Goal: Task Accomplishment & Management: Manage account settings

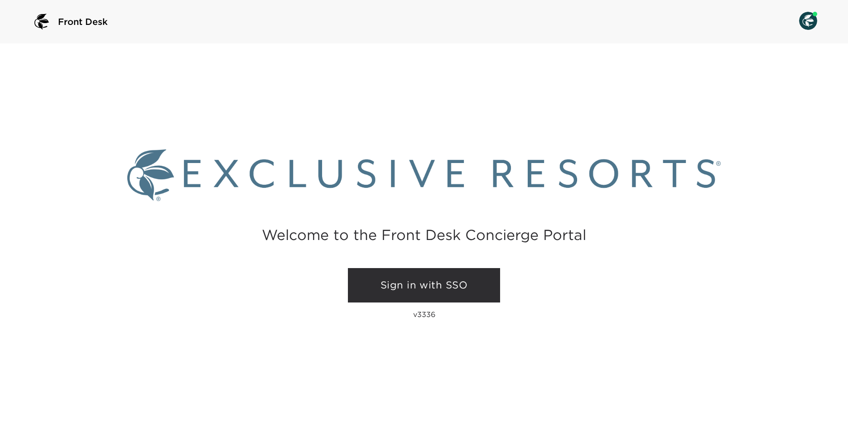
click at [462, 295] on link "Sign in with SSO" at bounding box center [424, 285] width 152 height 34
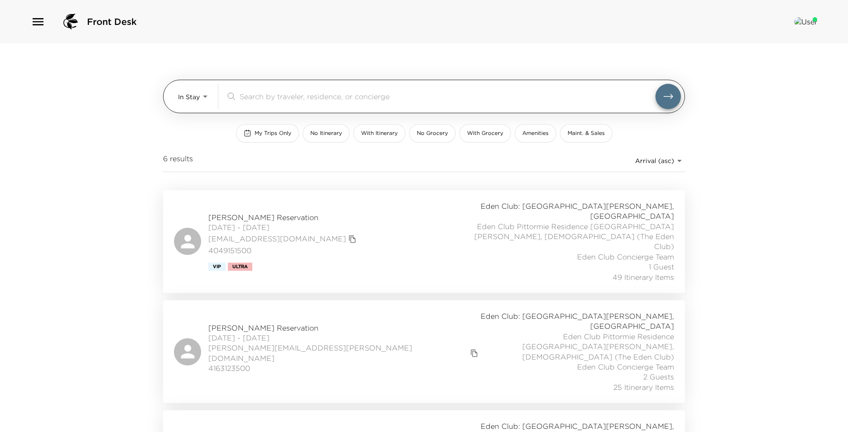
click at [201, 98] on body "Front Desk In Stay In-Stay ​ My Trips Only No Itinerary With Itinerary No Groce…" at bounding box center [424, 216] width 848 height 432
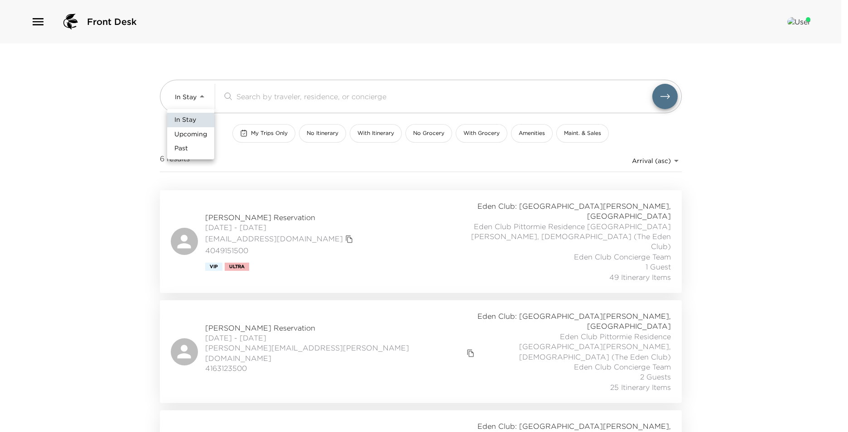
click at [199, 138] on span "Upcoming" at bounding box center [190, 134] width 33 height 9
type input "Upcoming"
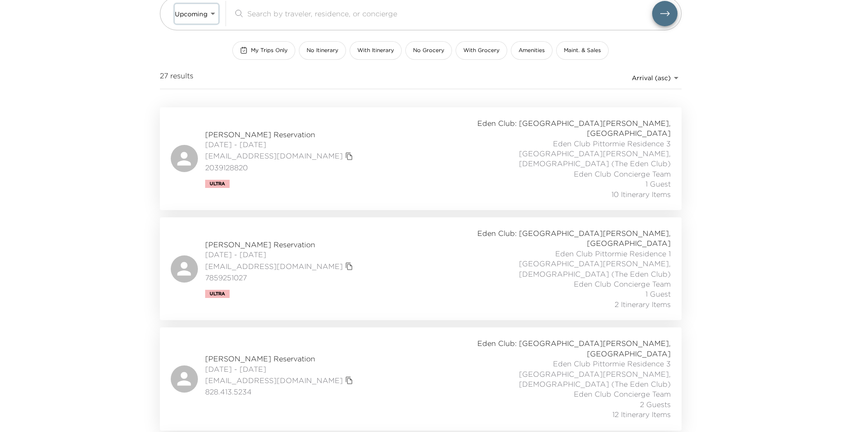
scroll to position [91, 0]
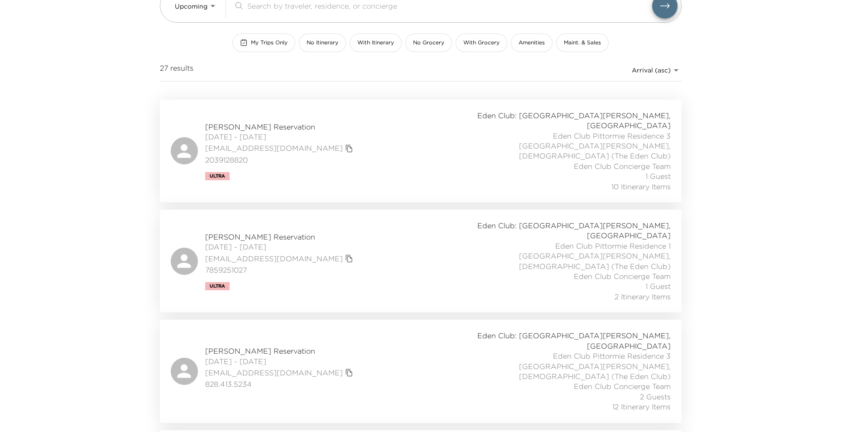
click at [419, 225] on div "Mark McPherson Reservation 09/05/2025 - 09/09/2025 markm@evcdev.com 7859251027 …" at bounding box center [421, 261] width 500 height 81
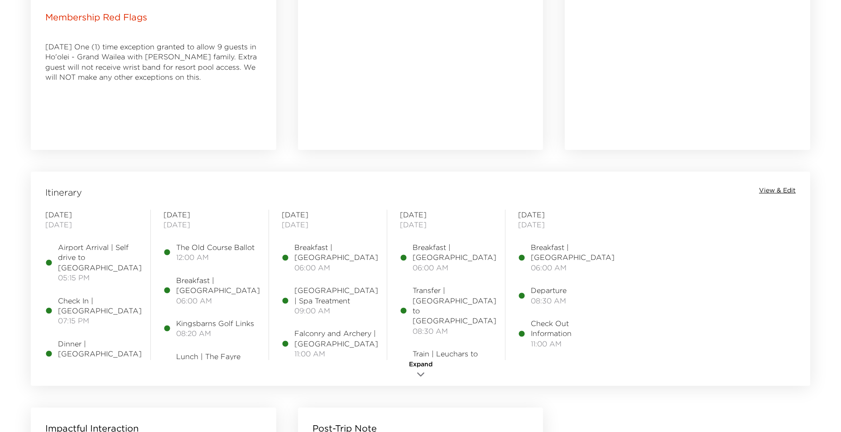
scroll to position [589, 0]
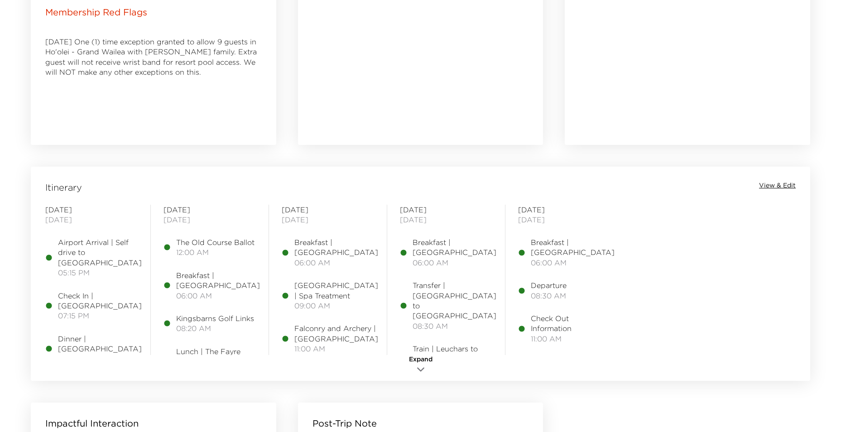
click at [780, 186] on span "View & Edit" at bounding box center [777, 185] width 37 height 9
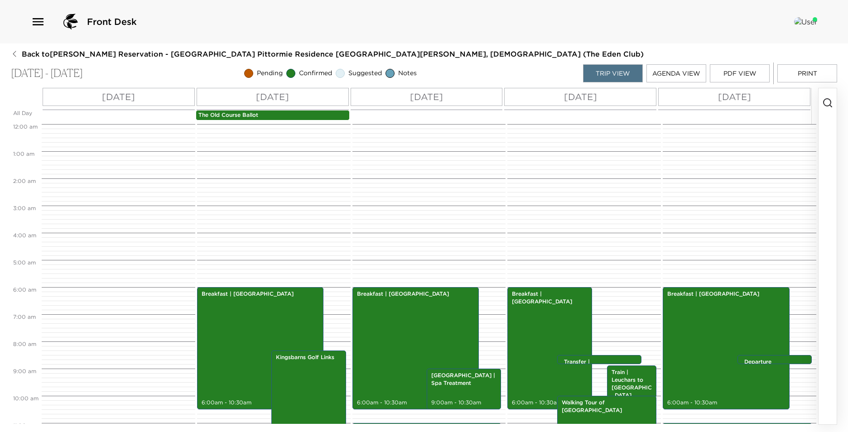
scroll to position [163, 0]
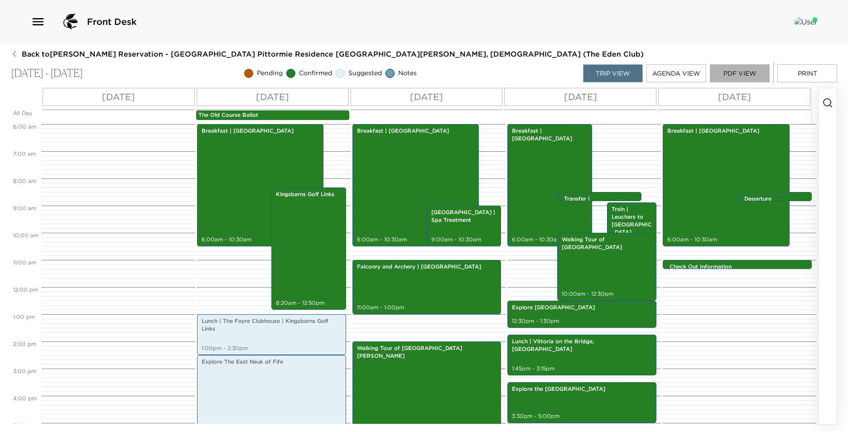
click at [746, 74] on button "PDF View" at bounding box center [740, 73] width 60 height 18
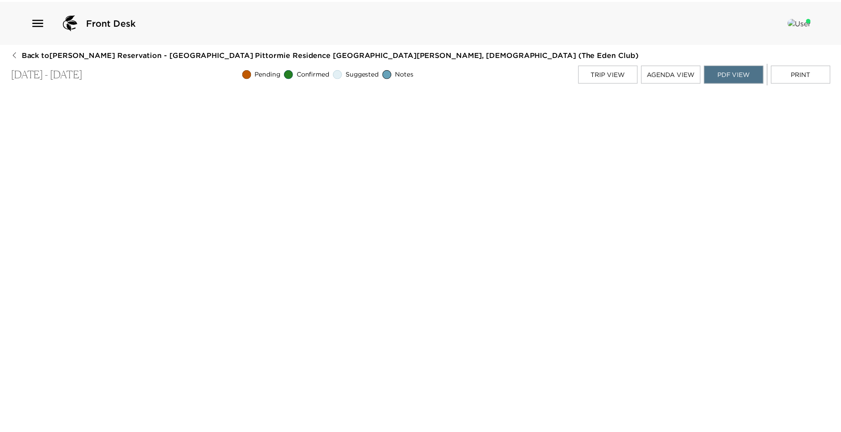
scroll to position [2, 0]
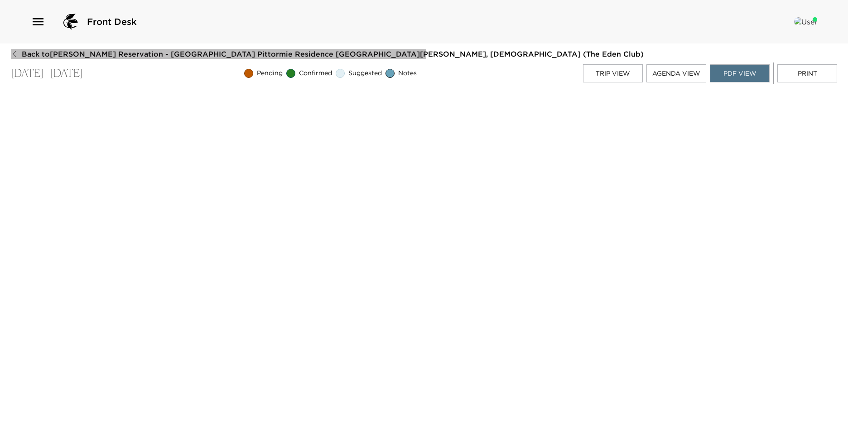
click at [13, 56] on icon "button" at bounding box center [14, 53] width 7 height 7
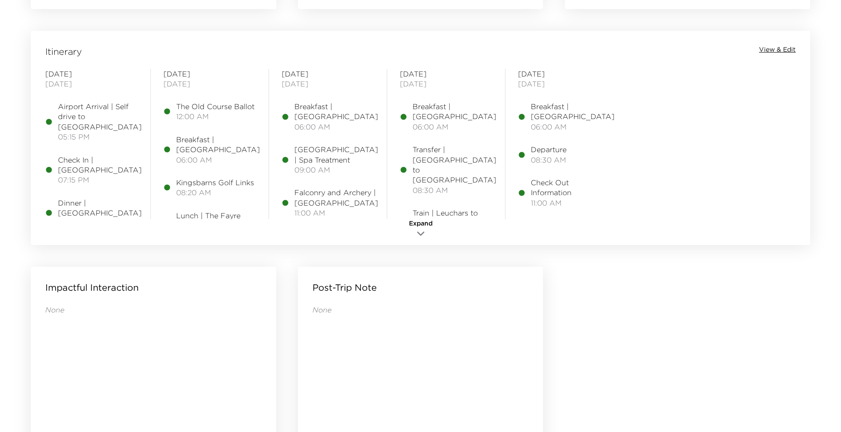
click at [787, 51] on span "View & Edit" at bounding box center [777, 49] width 37 height 9
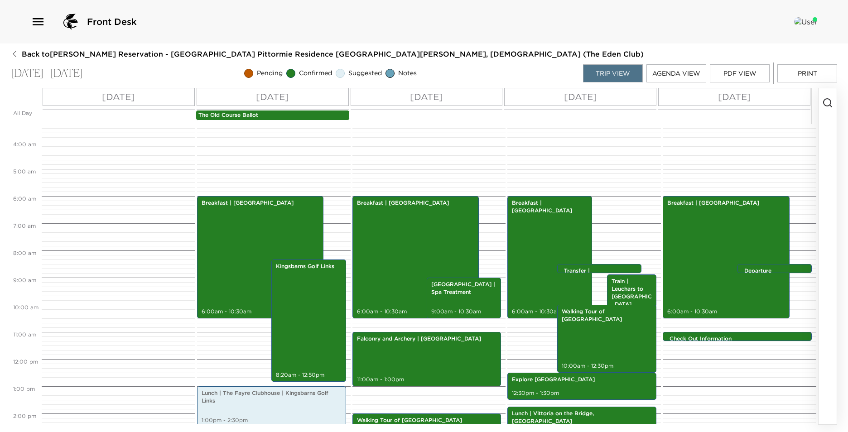
scroll to position [91, 0]
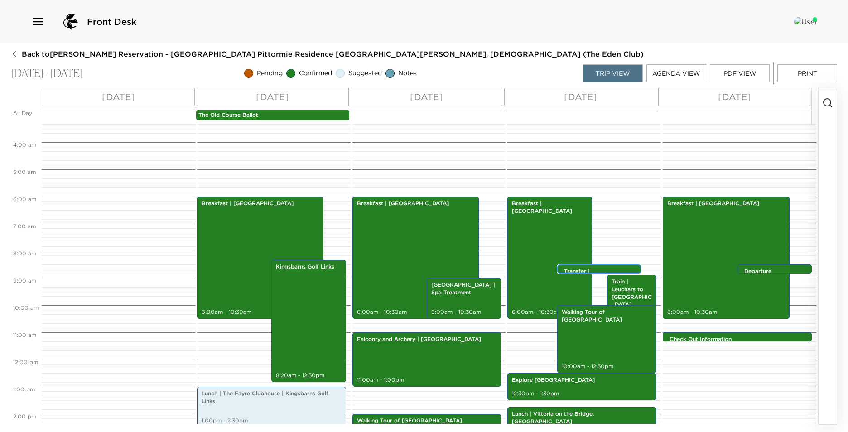
click at [587, 268] on p "Transfer | [GEOGRAPHIC_DATA] to [GEOGRAPHIC_DATA]" at bounding box center [601, 279] width 75 height 23
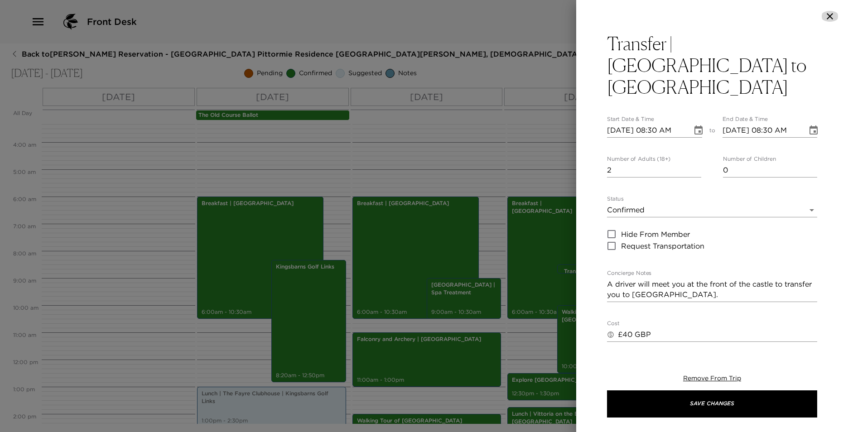
click at [833, 14] on icon "button" at bounding box center [829, 16] width 11 height 11
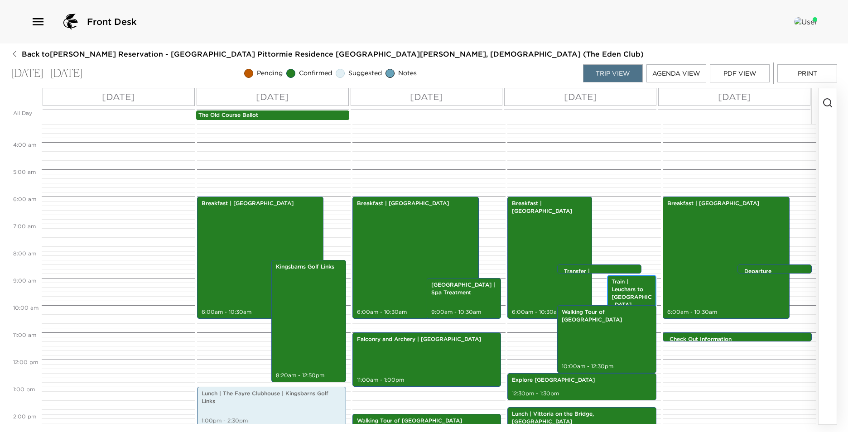
click at [611, 289] on p "Train | Leuchars to [GEOGRAPHIC_DATA]" at bounding box center [631, 293] width 41 height 30
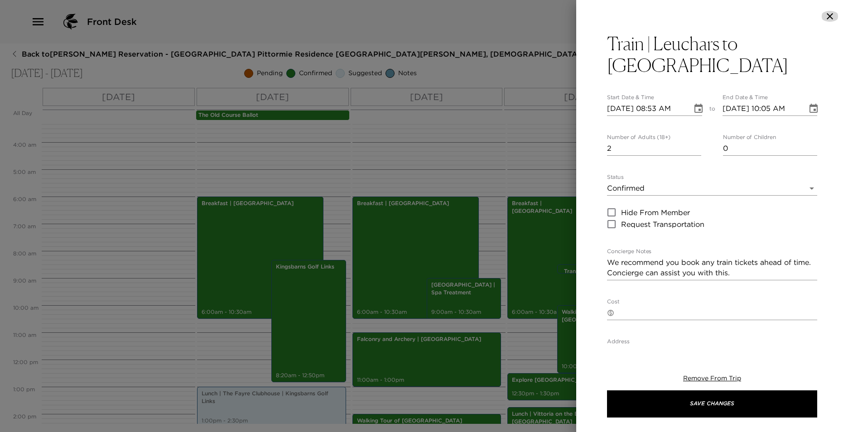
click at [831, 16] on icon "button" at bounding box center [829, 16] width 11 height 11
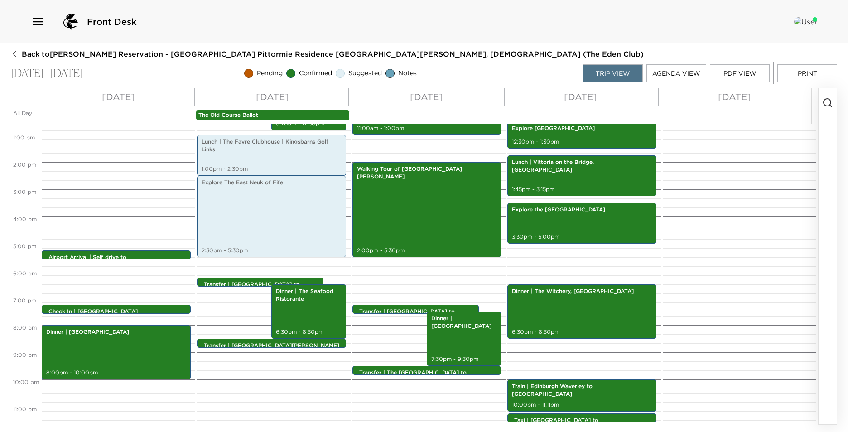
scroll to position [352, 0]
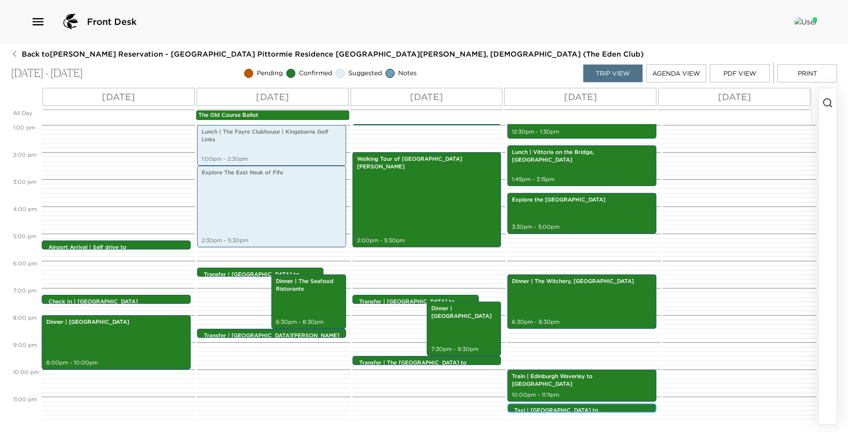
click at [576, 407] on p "Taxi | [GEOGRAPHIC_DATA] to [GEOGRAPHIC_DATA]" at bounding box center [584, 414] width 140 height 15
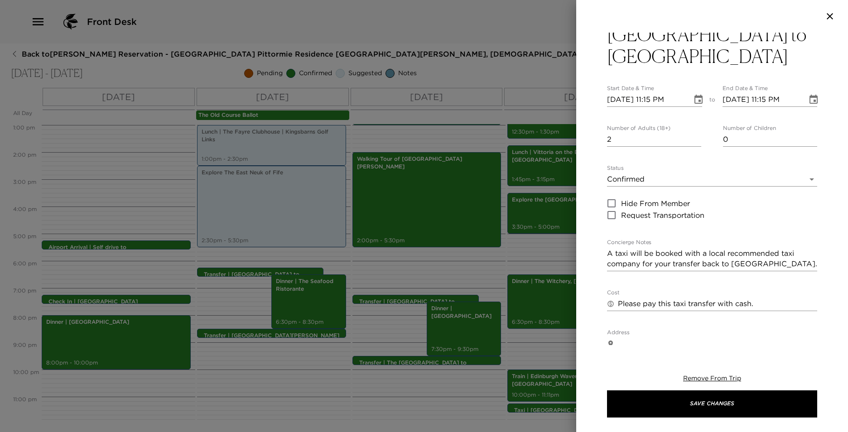
scroll to position [45, 0]
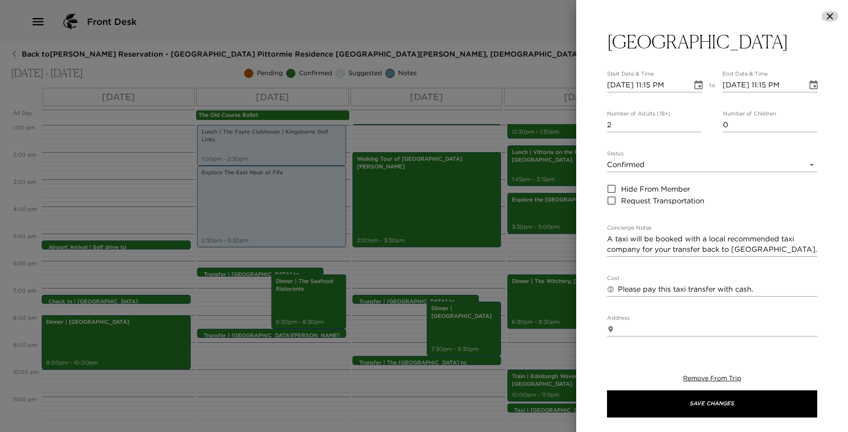
click at [830, 17] on icon "button" at bounding box center [829, 16] width 6 height 6
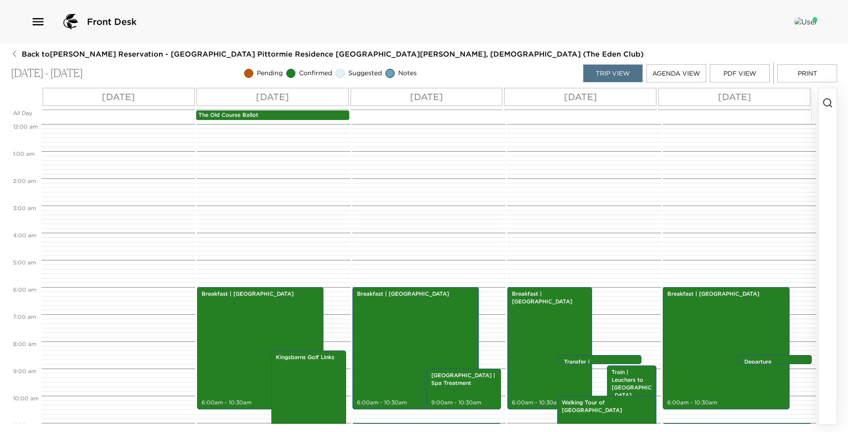
scroll to position [91, 0]
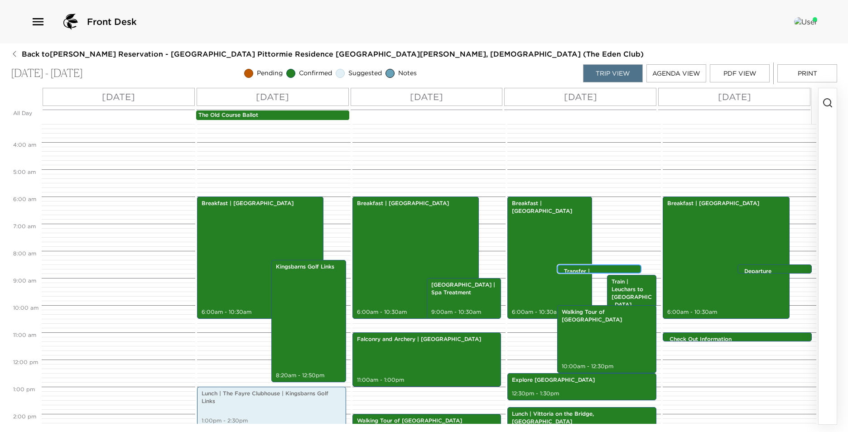
click at [595, 266] on div "Transfer | Pittormie Castle to Leuchars Train Station 8:30am - 8:30am" at bounding box center [601, 269] width 79 height 7
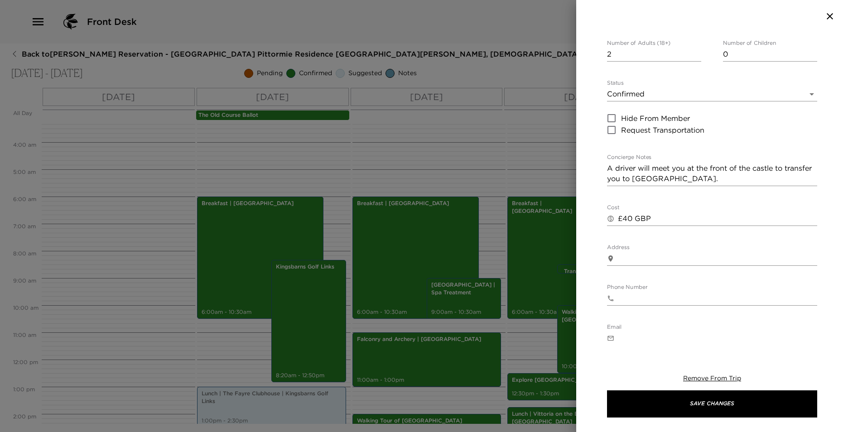
scroll to position [0, 0]
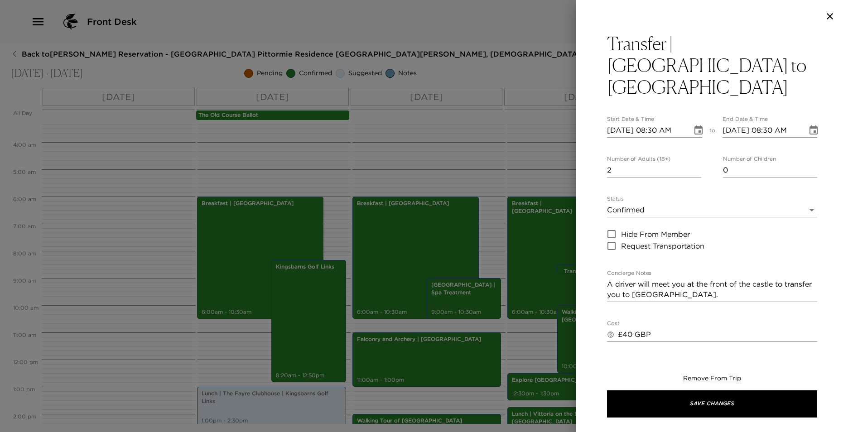
click at [828, 16] on icon "button" at bounding box center [829, 16] width 11 height 11
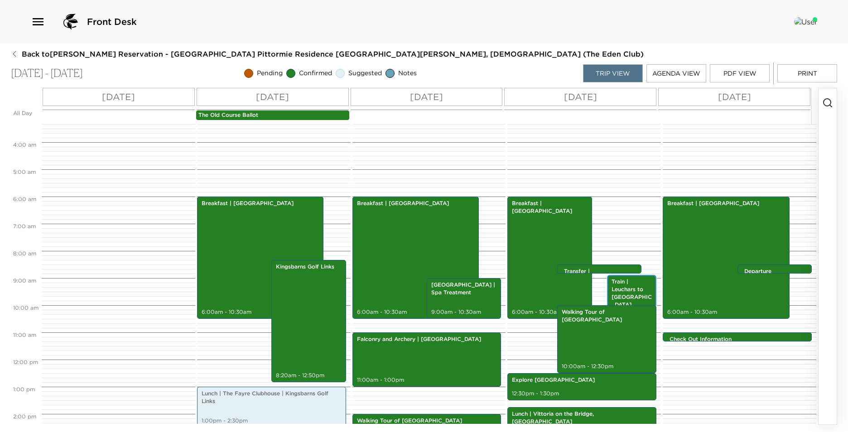
click at [631, 288] on p "Train | Leuchars to [GEOGRAPHIC_DATA]" at bounding box center [631, 293] width 41 height 30
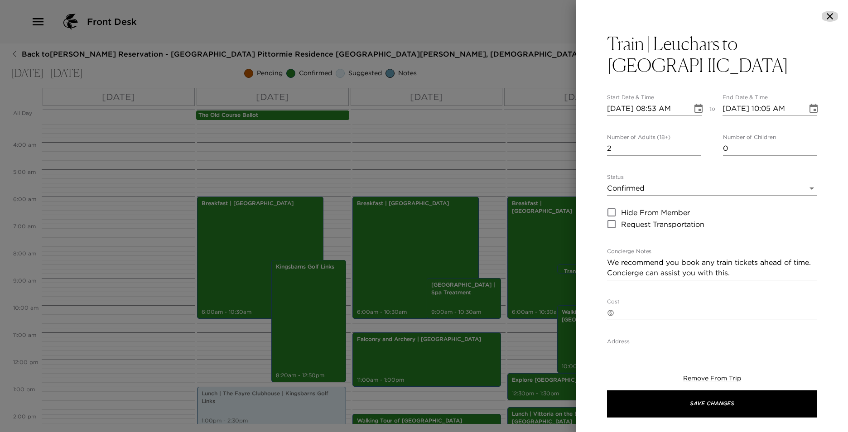
click at [831, 16] on icon "button" at bounding box center [829, 16] width 11 height 11
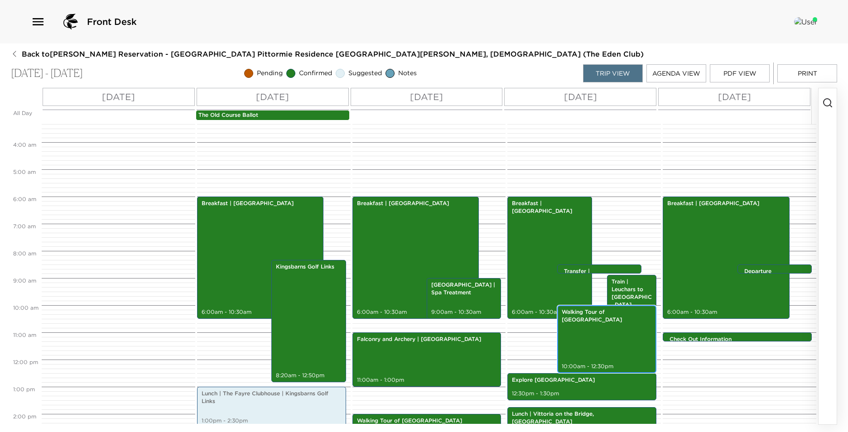
click at [619, 321] on div "Walking Tour of Edinburgh 10:00am - 12:30pm" at bounding box center [607, 339] width 94 height 65
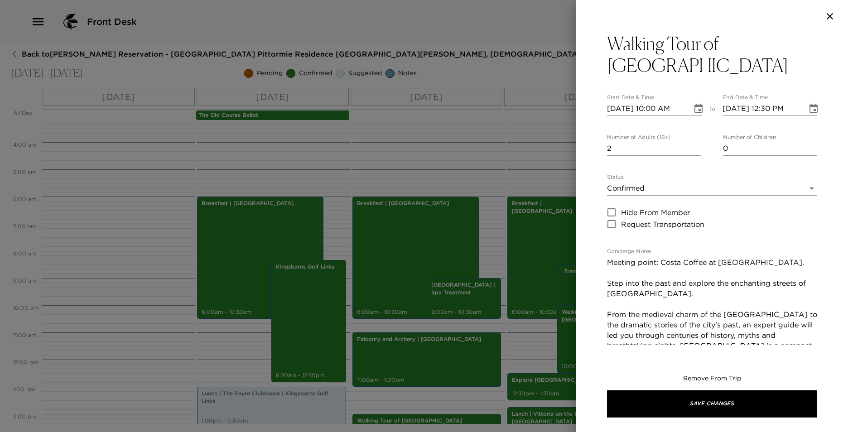
click at [832, 17] on icon "button" at bounding box center [829, 16] width 11 height 11
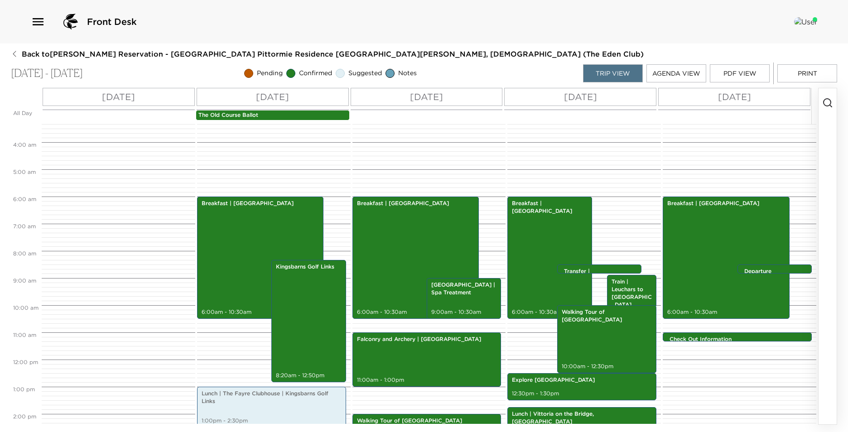
click at [674, 75] on button "Agenda View" at bounding box center [676, 73] width 60 height 18
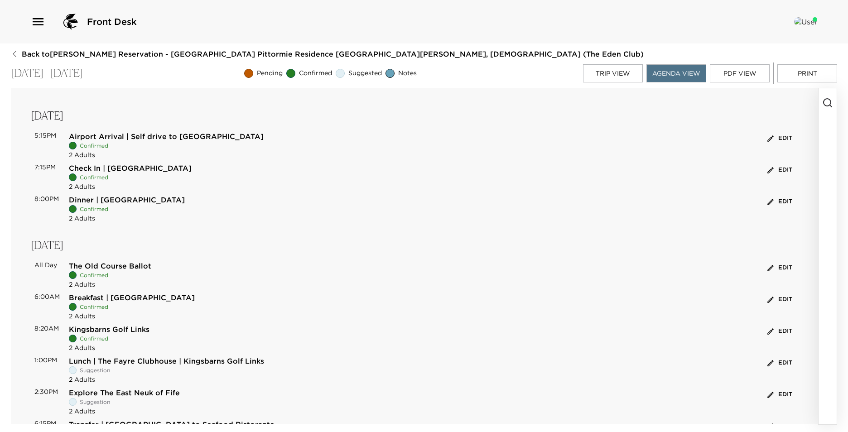
click at [686, 78] on button "Agenda View" at bounding box center [676, 73] width 60 height 18
click at [624, 78] on button "Trip View" at bounding box center [613, 73] width 60 height 18
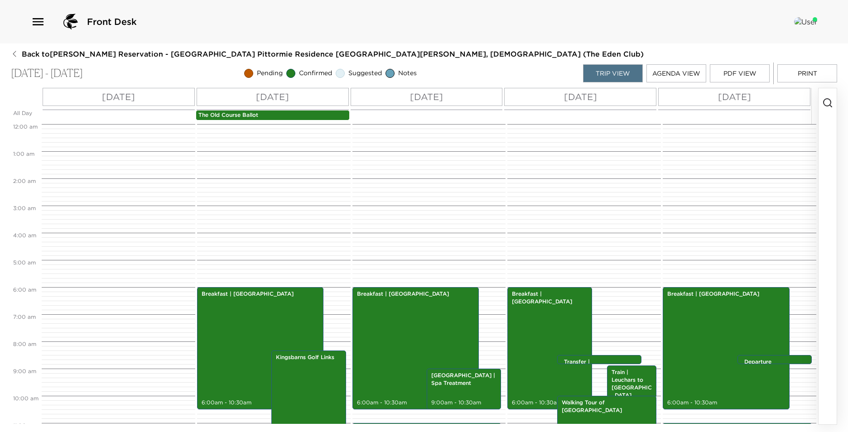
scroll to position [163, 0]
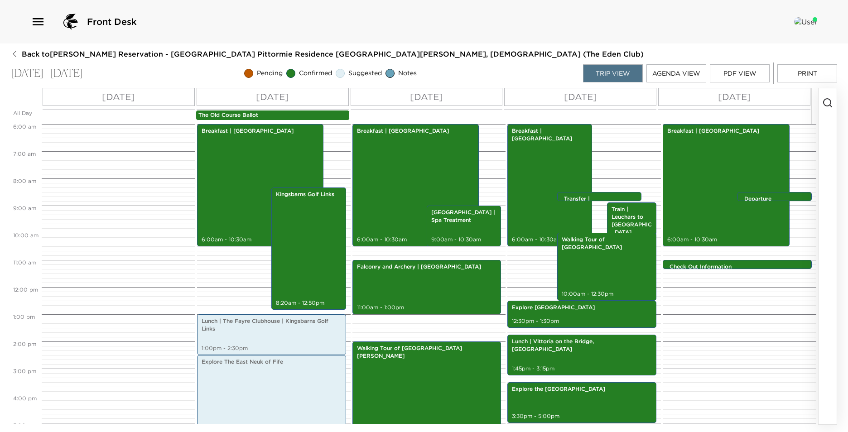
click at [678, 73] on button "Agenda View" at bounding box center [676, 73] width 60 height 18
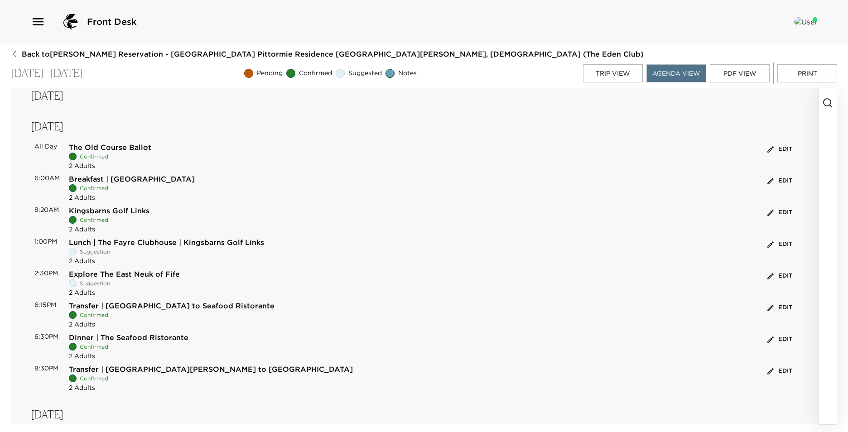
scroll to position [0, 0]
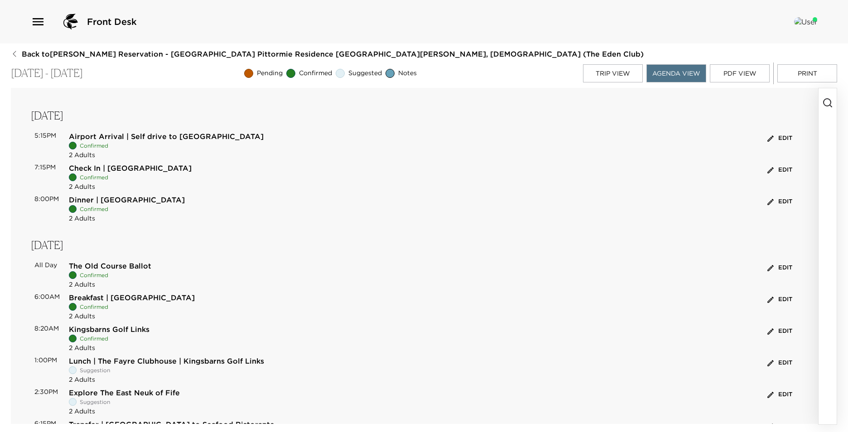
click at [758, 78] on button "PDF View" at bounding box center [740, 73] width 60 height 18
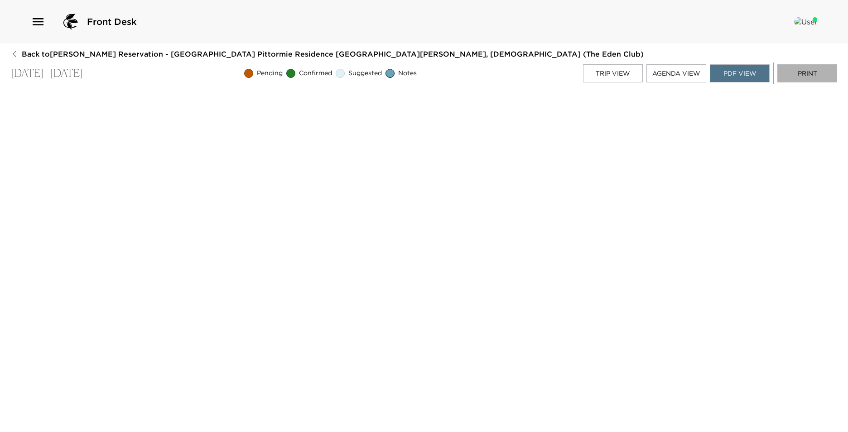
click at [817, 72] on button "Print" at bounding box center [807, 73] width 60 height 18
click at [617, 78] on button "Trip View" at bounding box center [613, 73] width 60 height 18
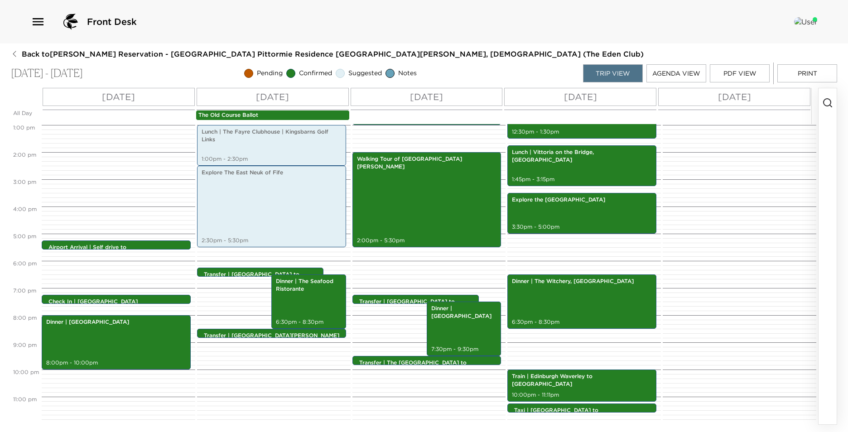
scroll to position [35, 0]
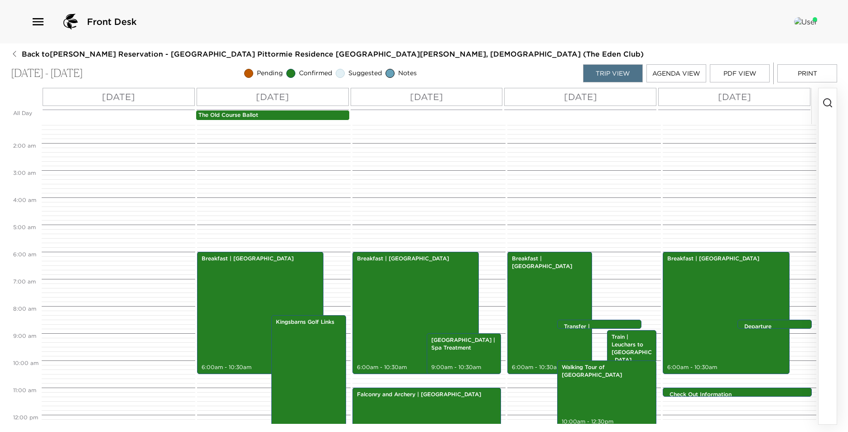
click at [245, 120] on div "The Old Course Ballot" at bounding box center [273, 115] width 154 height 10
click at [245, 115] on p "The Old Course Ballot" at bounding box center [272, 115] width 149 height 8
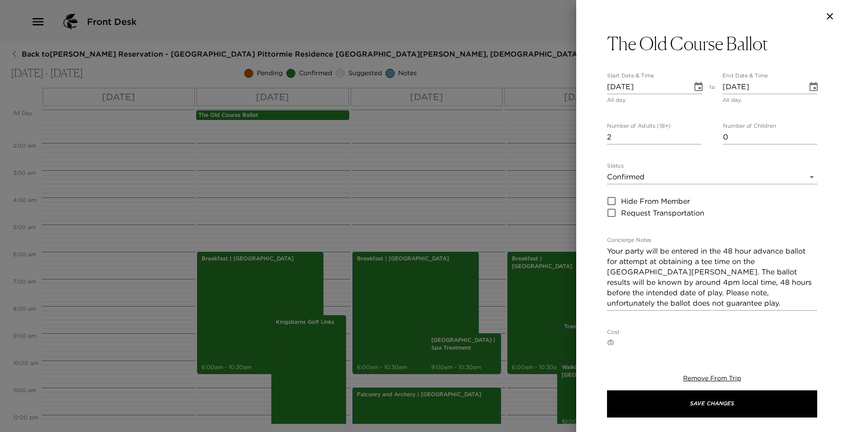
click at [693, 88] on icon "Choose date, selected date is Sep 6, 2025" at bounding box center [698, 87] width 11 height 11
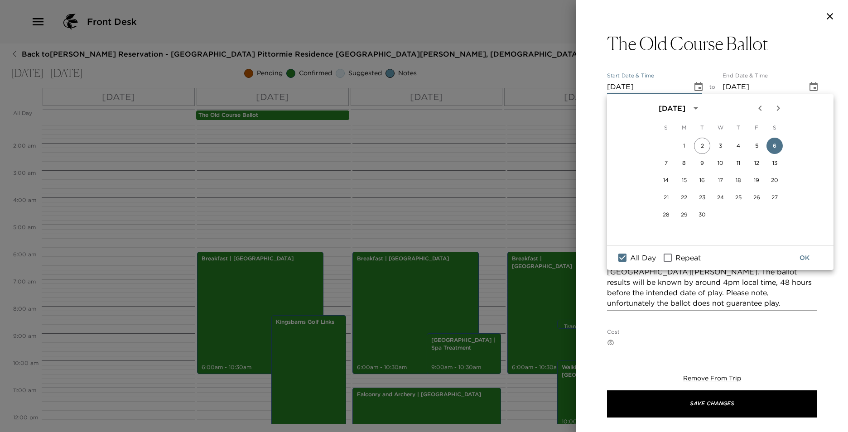
click at [789, 73] on div "End Date & Time 09/06/2025 All day" at bounding box center [769, 88] width 95 height 32
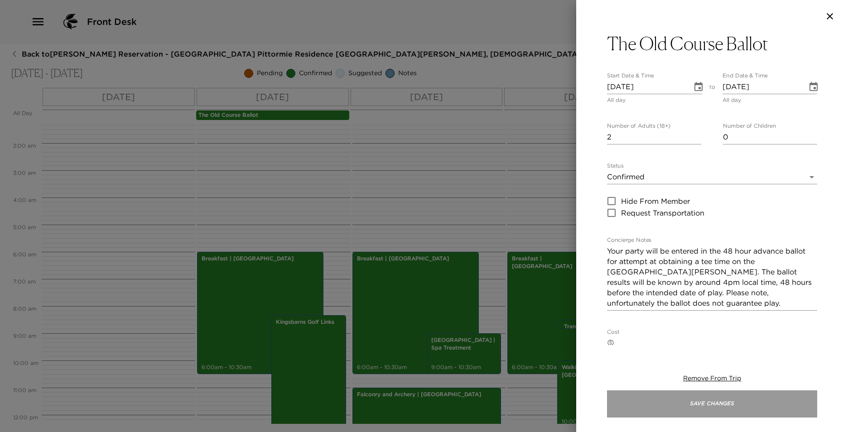
click at [742, 405] on button "Save Changes" at bounding box center [712, 403] width 210 height 27
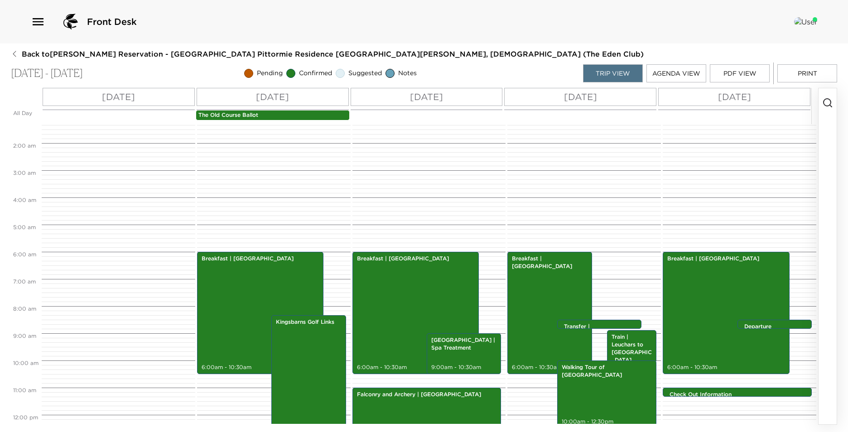
click at [290, 116] on p "The Old Course Ballot" at bounding box center [272, 115] width 149 height 8
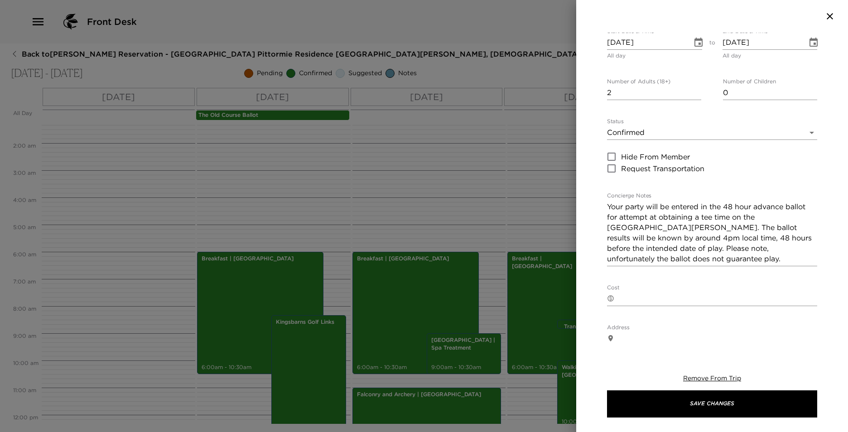
scroll to position [0, 0]
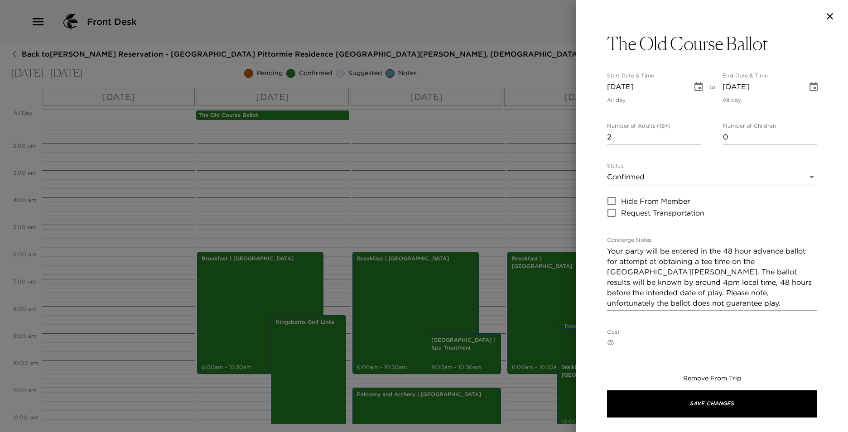
click at [699, 87] on icon "Choose date, selected date is Sep 6, 2025" at bounding box center [698, 86] width 8 height 9
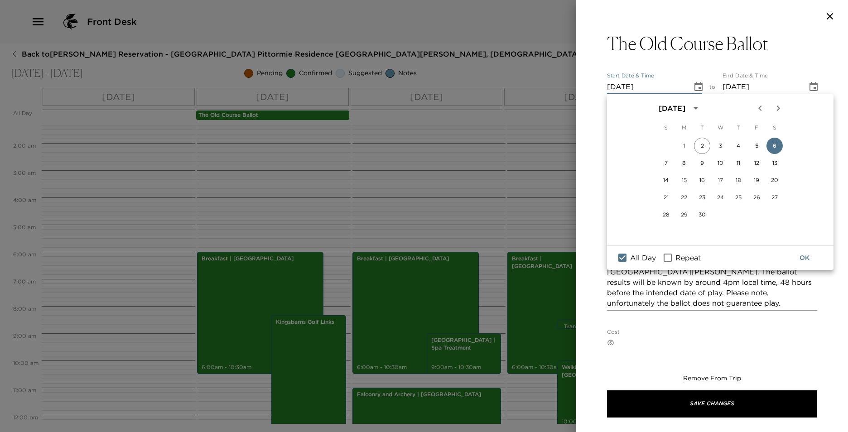
click at [704, 62] on div "The Old Course Ballot Start Date & Time 09/06/2025 All day to End Date & Time 0…" at bounding box center [712, 331] width 210 height 597
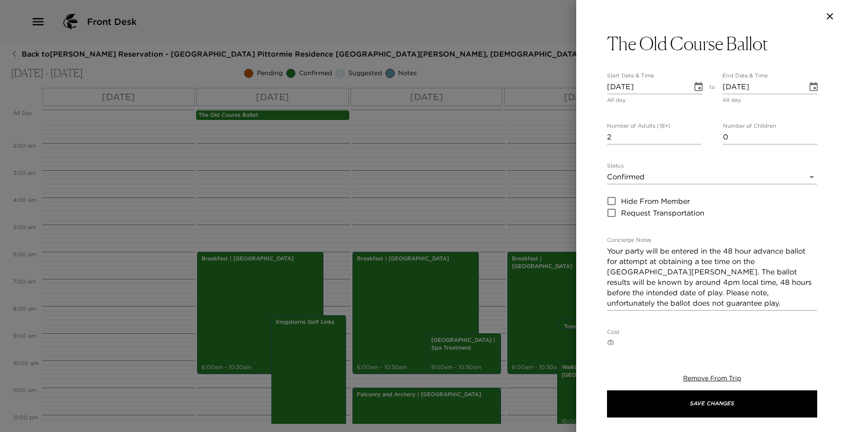
click at [829, 14] on icon "button" at bounding box center [829, 16] width 11 height 11
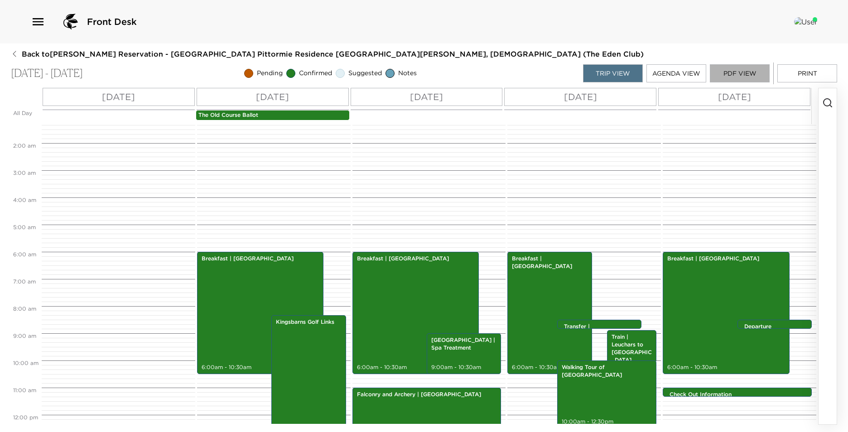
click at [724, 70] on button "PDF View" at bounding box center [740, 73] width 60 height 18
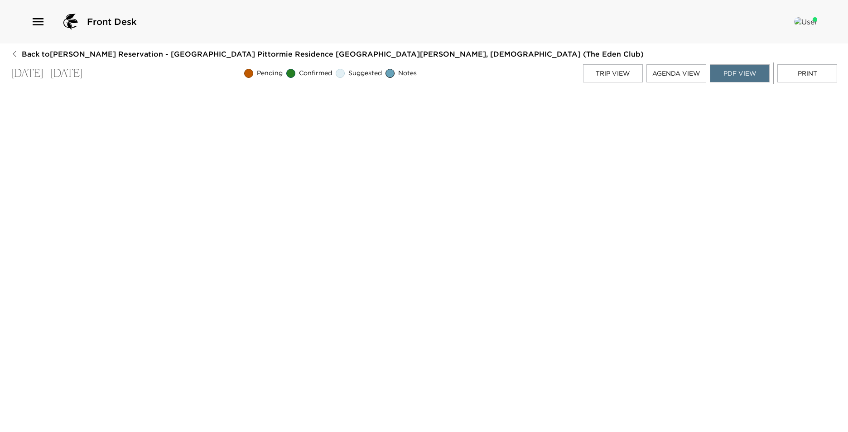
click at [615, 74] on button "Trip View" at bounding box center [613, 73] width 60 height 18
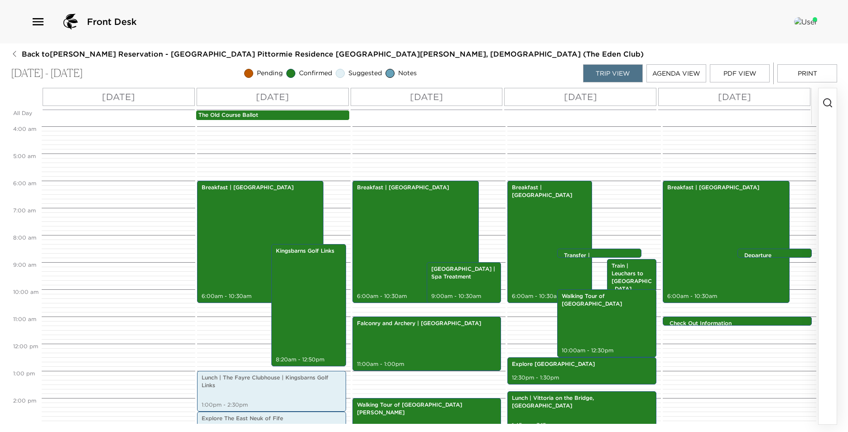
scroll to position [27, 0]
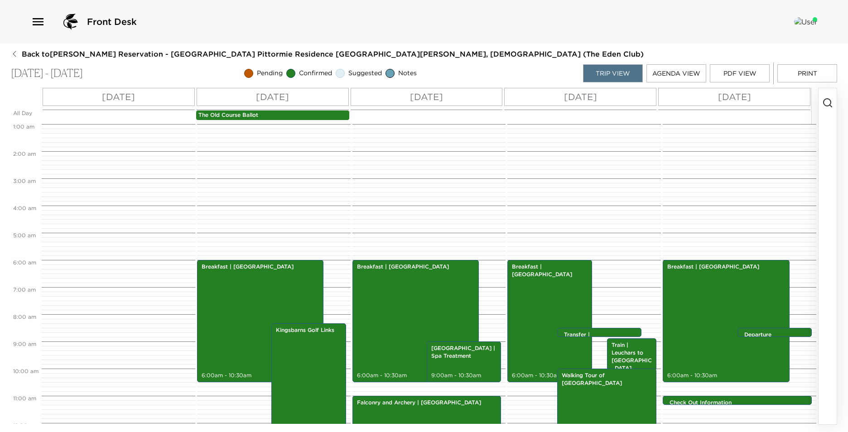
click at [247, 115] on p "The Old Course Ballot" at bounding box center [272, 115] width 149 height 8
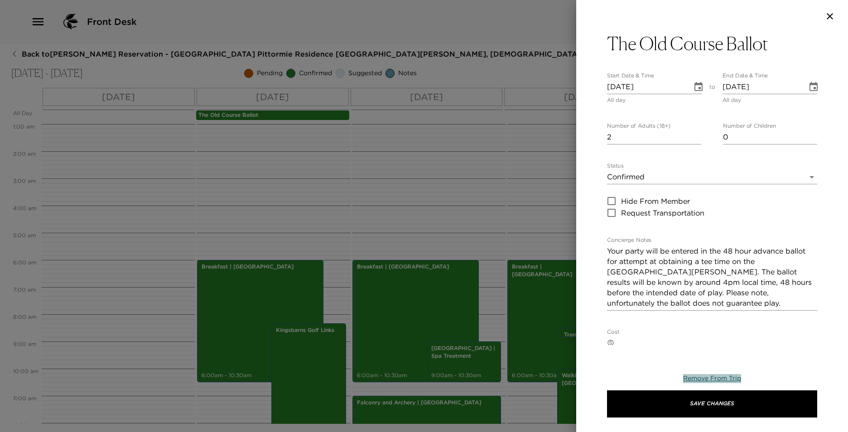
click at [714, 376] on span "Remove From Trip" at bounding box center [712, 378] width 58 height 8
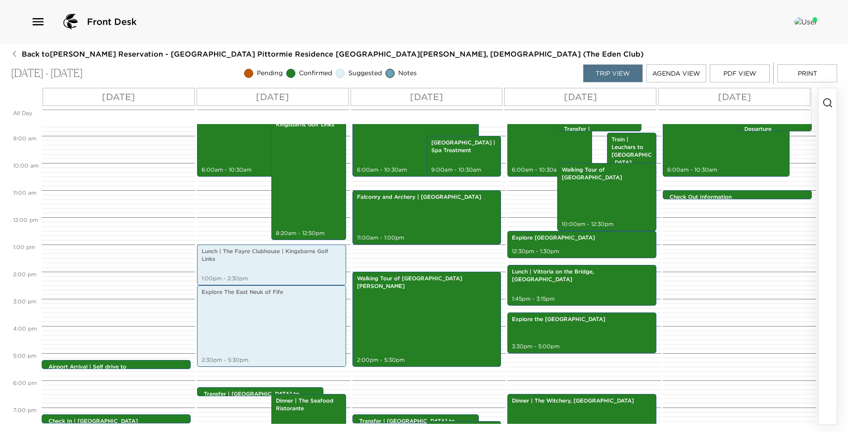
scroll to position [0, 0]
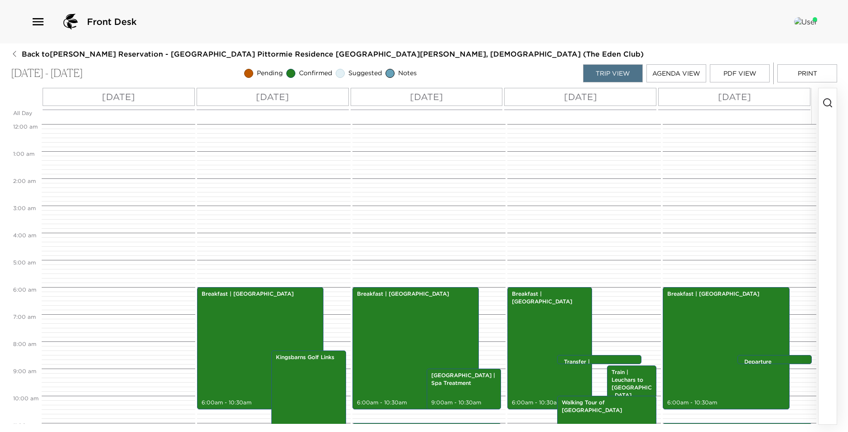
click at [730, 79] on button "PDF View" at bounding box center [740, 73] width 60 height 18
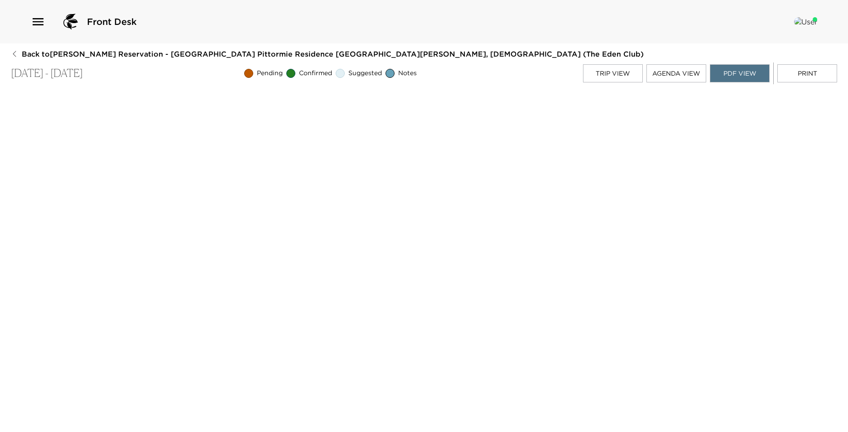
click at [592, 79] on button "Trip View" at bounding box center [613, 73] width 60 height 18
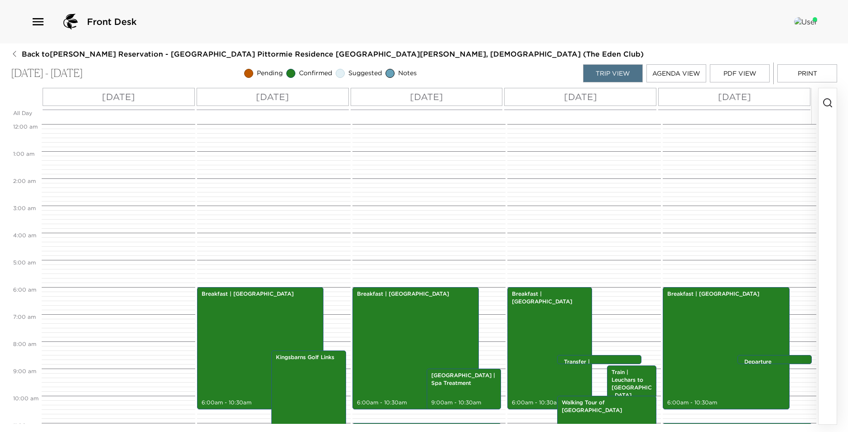
scroll to position [163, 0]
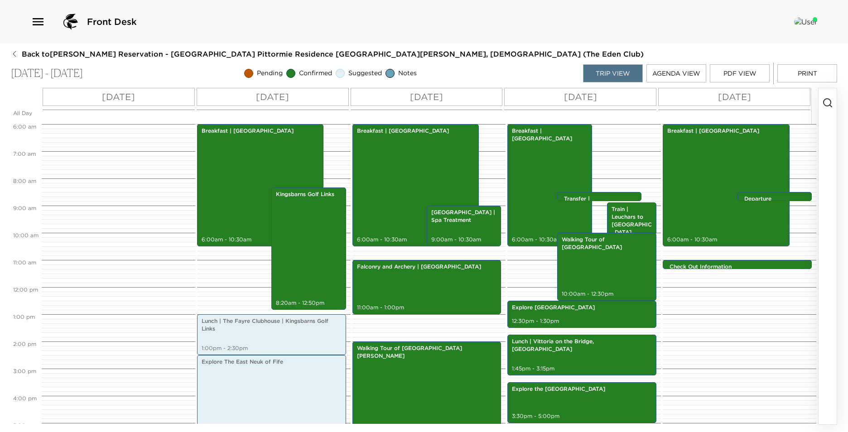
click at [741, 72] on button "PDF View" at bounding box center [740, 73] width 60 height 18
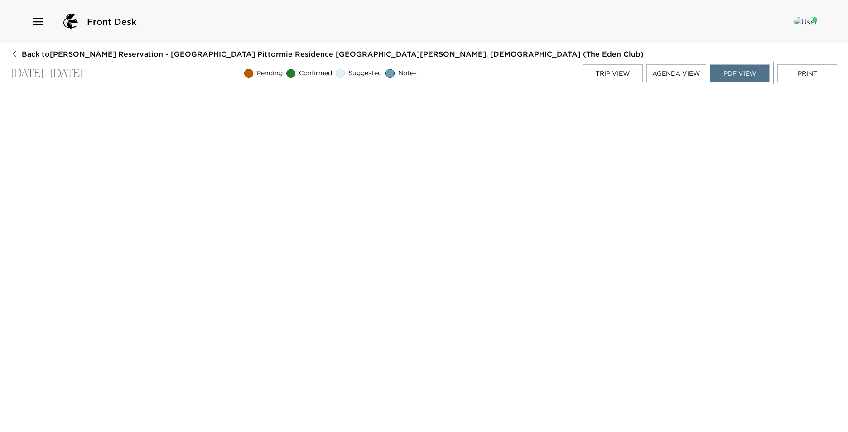
click at [813, 69] on button "Print" at bounding box center [807, 73] width 60 height 18
click at [662, 70] on button "Agenda View" at bounding box center [676, 73] width 60 height 18
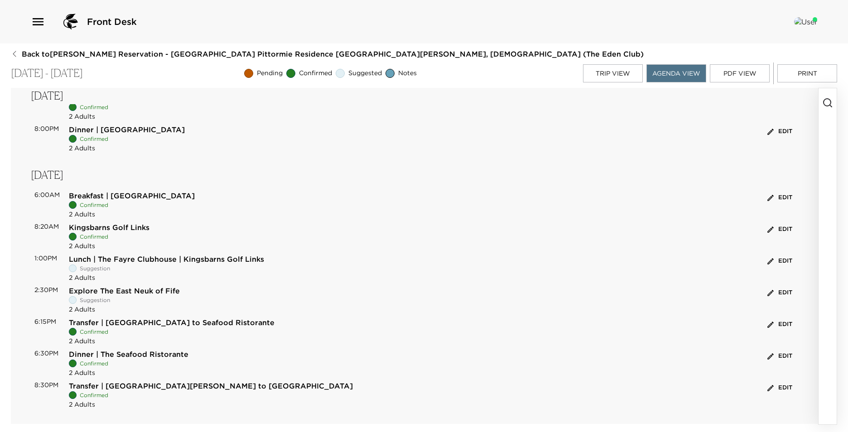
scroll to position [91, 0]
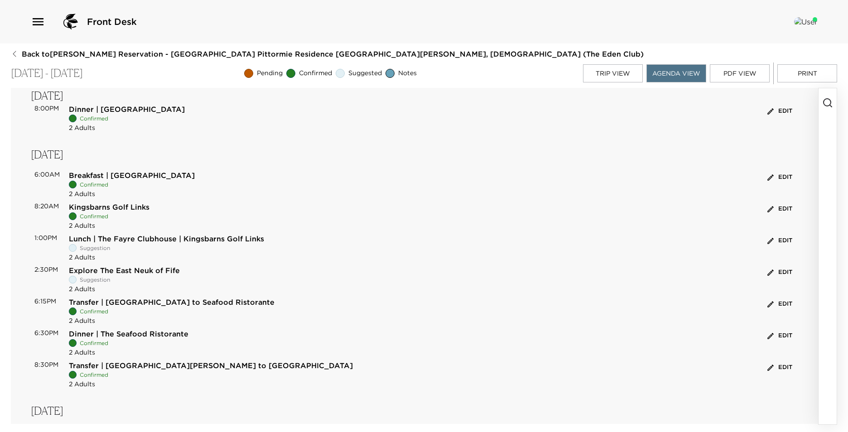
click at [777, 208] on button "Edit" at bounding box center [779, 209] width 29 height 14
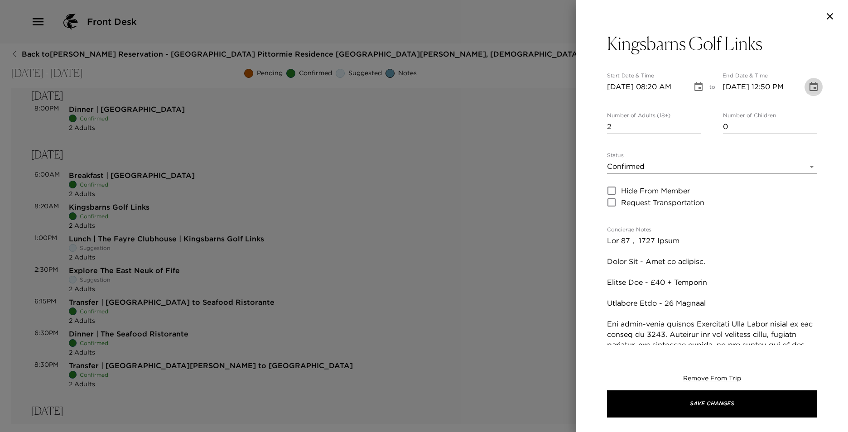
click at [809, 84] on icon "Choose date, selected date is Sep 6, 2025" at bounding box center [813, 86] width 8 height 9
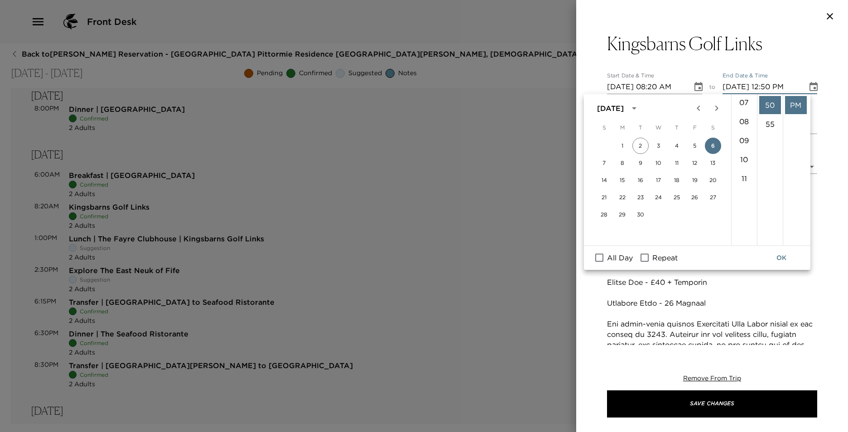
scroll to position [4, 0]
click at [770, 170] on li "20" at bounding box center [770, 172] width 22 height 18
click at [794, 123] on li "PM" at bounding box center [796, 124] width 22 height 18
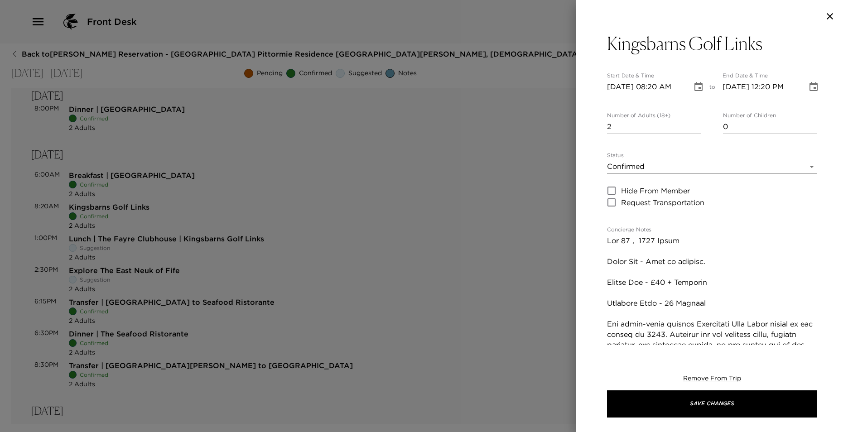
click at [809, 89] on icon "Choose date, selected date is Sep 6, 2025" at bounding box center [813, 86] width 8 height 9
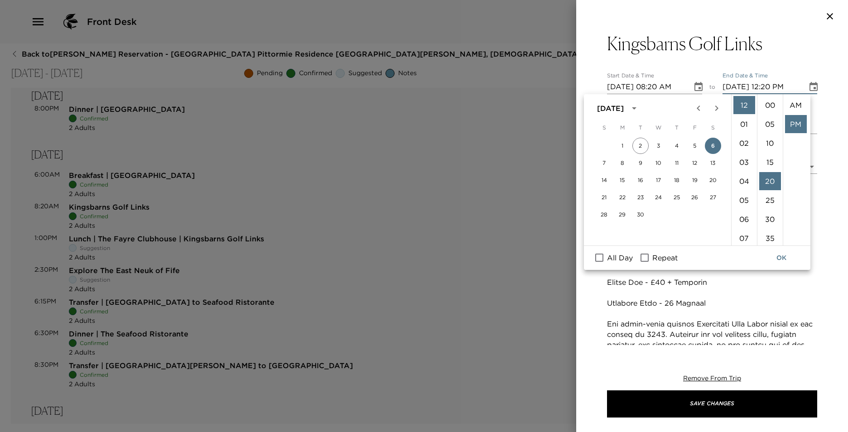
scroll to position [19, 0]
click at [744, 168] on li "08" at bounding box center [744, 167] width 22 height 18
click at [794, 109] on li "AM" at bounding box center [796, 105] width 22 height 18
type input "09/06/2025 08:20 AM"
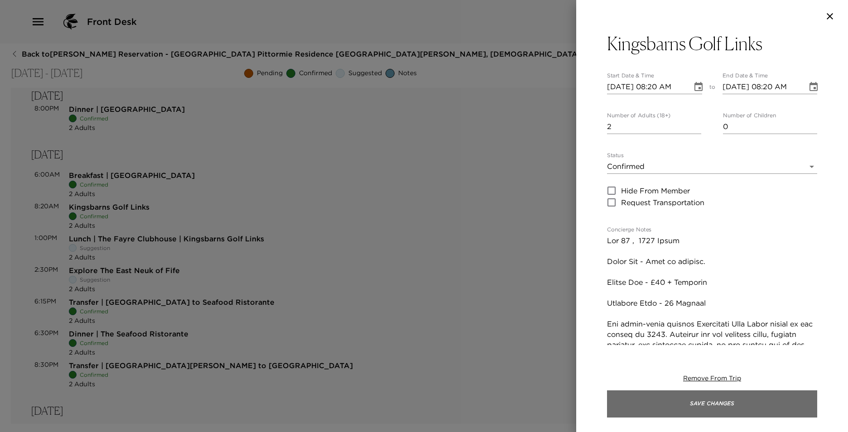
click at [754, 390] on button "Save Changes" at bounding box center [712, 403] width 210 height 27
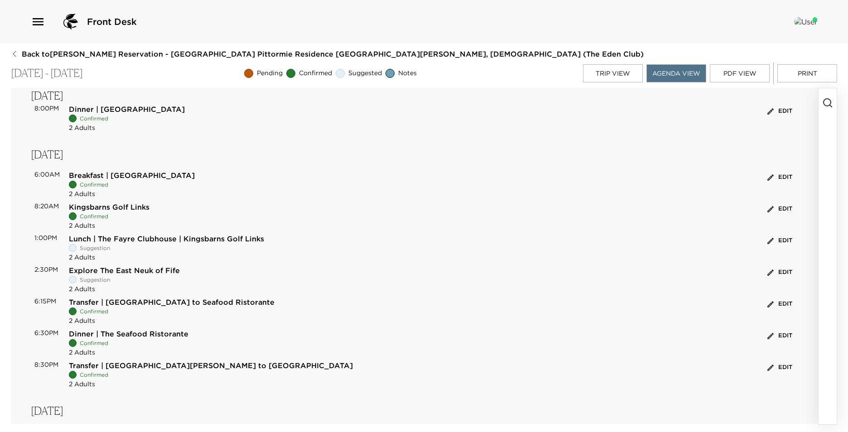
click at [617, 72] on button "Trip View" at bounding box center [613, 73] width 60 height 18
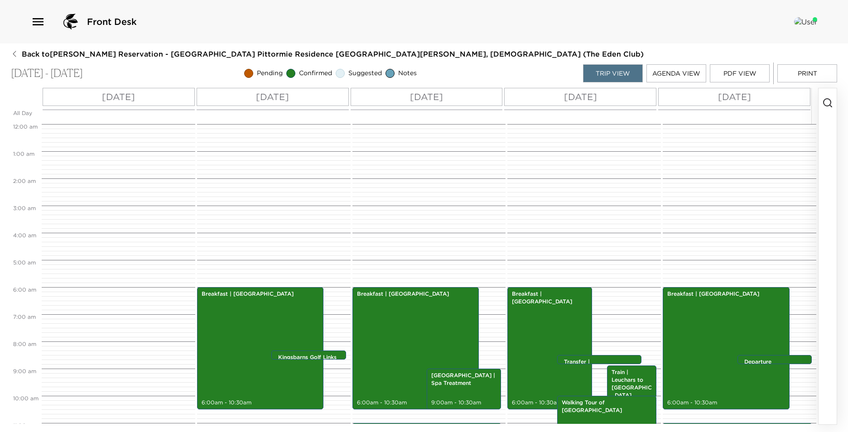
scroll to position [163, 0]
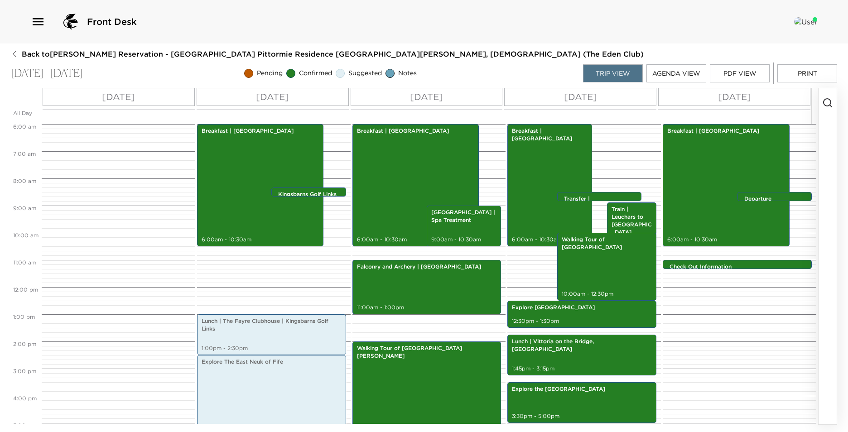
click at [725, 77] on button "PDF View" at bounding box center [740, 73] width 60 height 18
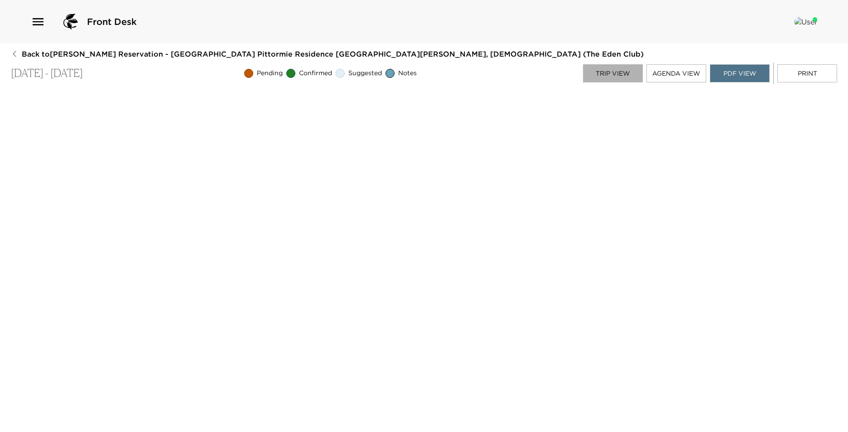
click at [600, 75] on button "Trip View" at bounding box center [613, 73] width 60 height 18
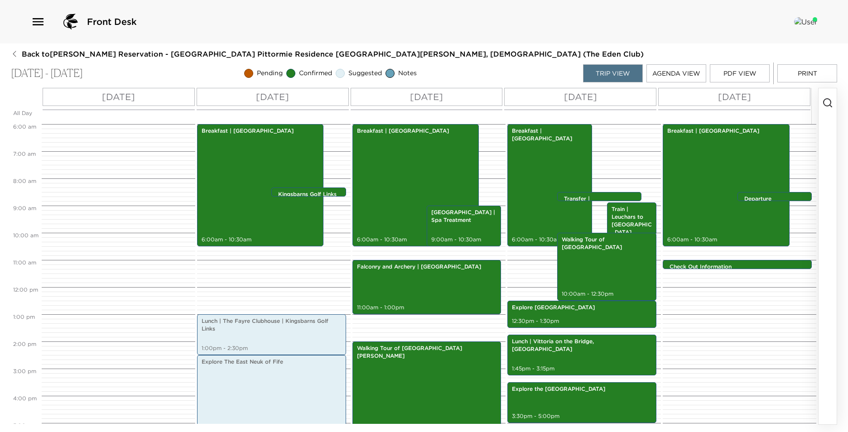
click at [661, 78] on button "Agenda View" at bounding box center [676, 73] width 60 height 18
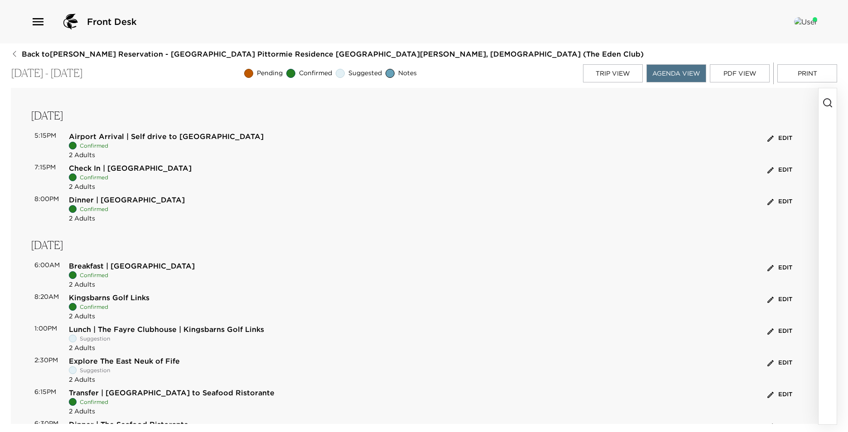
click at [828, 99] on circle "button" at bounding box center [826, 102] width 7 height 7
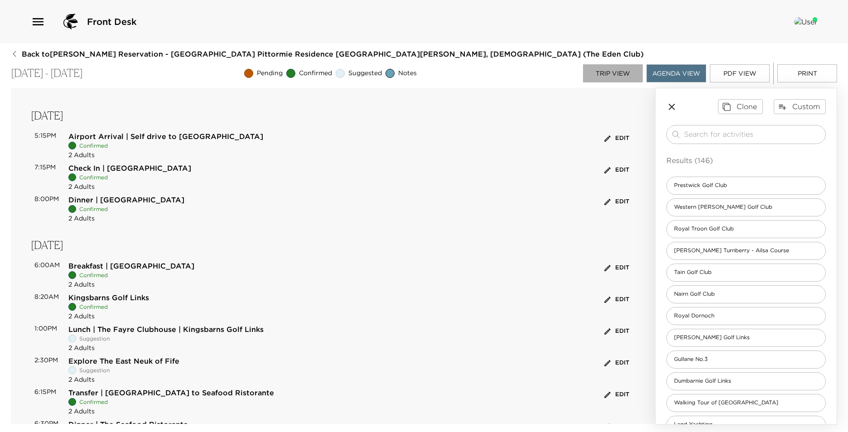
click at [599, 72] on button "Trip View" at bounding box center [613, 73] width 60 height 18
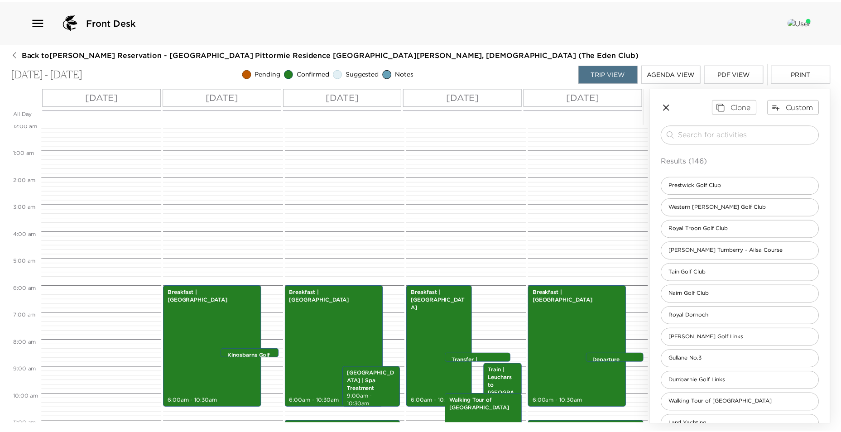
scroll to position [0, 0]
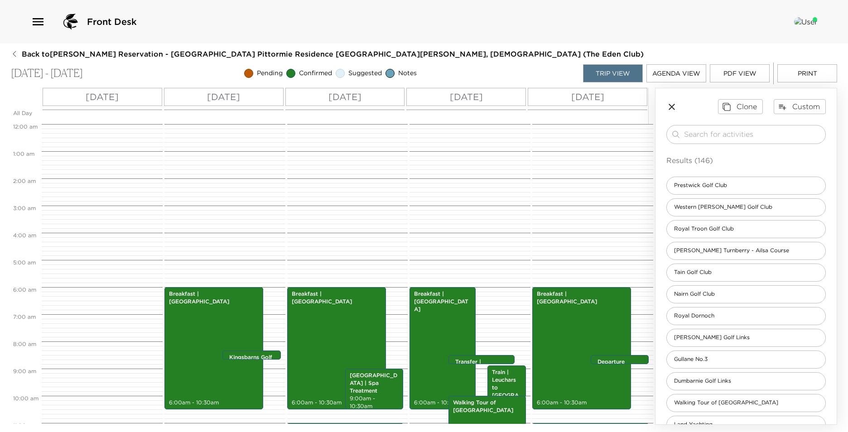
click at [23, 49] on span "Back to Mark McPherson Reservation - Eden Club Pittormie Residence 1 St. Andrew…" at bounding box center [333, 54] width 622 height 10
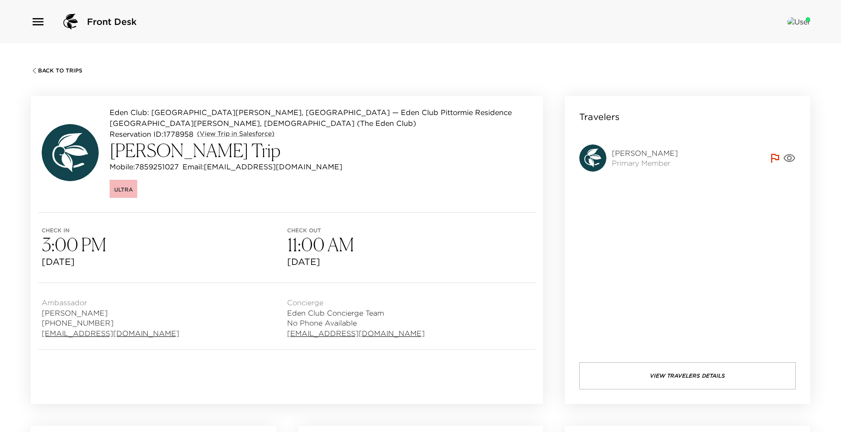
click at [37, 64] on div "Back To Trips Eden Club: St. Andrews, Scotland — Eden Club Pittormie Residence …" at bounding box center [420, 259] width 841 height 432
click at [38, 68] on span "Back To Trips" at bounding box center [60, 70] width 44 height 6
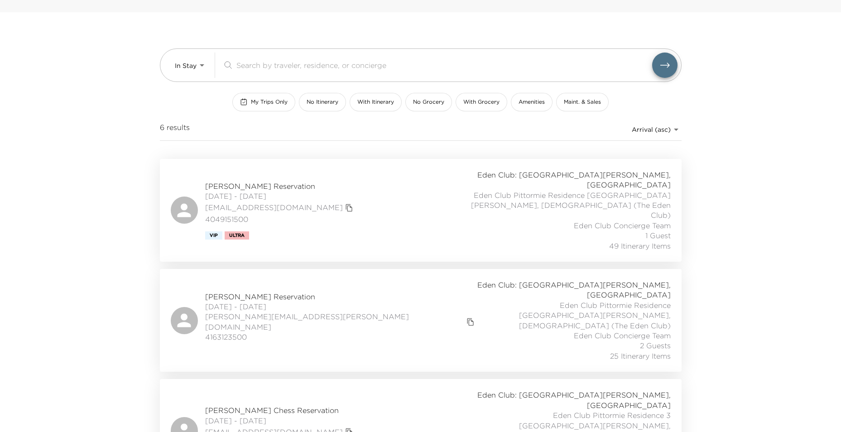
scroll to position [45, 0]
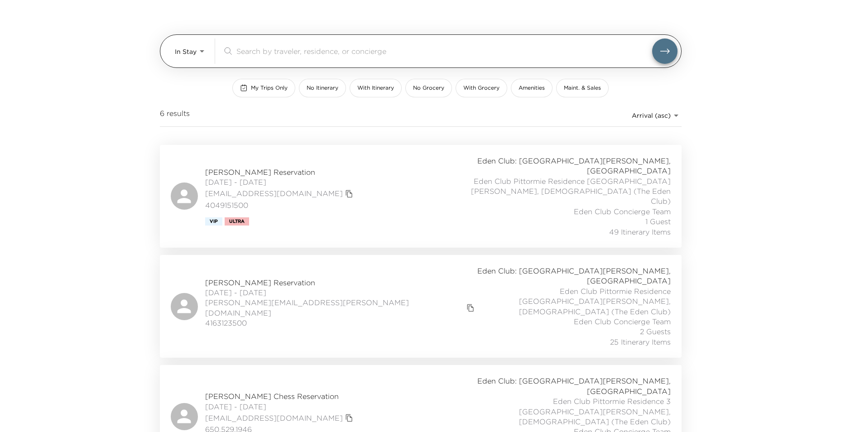
click at [191, 67] on div "In Stay In-Stay ​" at bounding box center [421, 51] width 522 height 34
click at [193, 62] on div "In Stay In-Stay" at bounding box center [191, 50] width 33 height 25
click at [192, 55] on body "Front Desk In Stay In-Stay ​ My Trips Only No Itinerary With Itinerary No Groce…" at bounding box center [420, 171] width 841 height 432
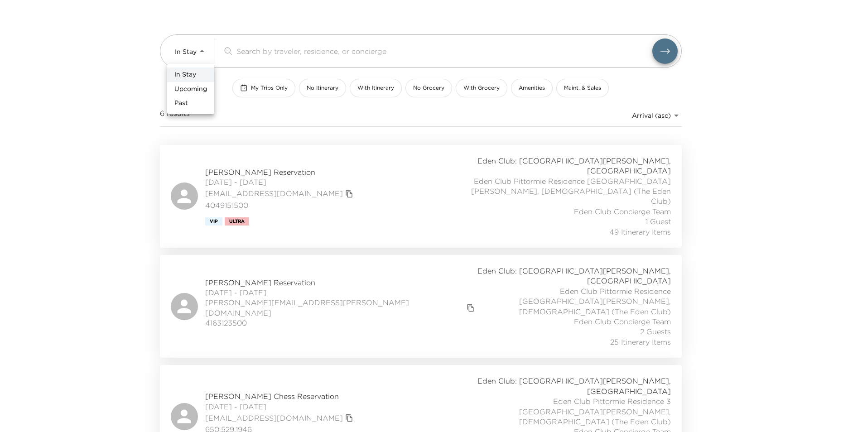
click at [192, 97] on li "Past" at bounding box center [190, 103] width 47 height 14
click at [200, 46] on div "In Stay Upcoming Past" at bounding box center [420, 216] width 841 height 432
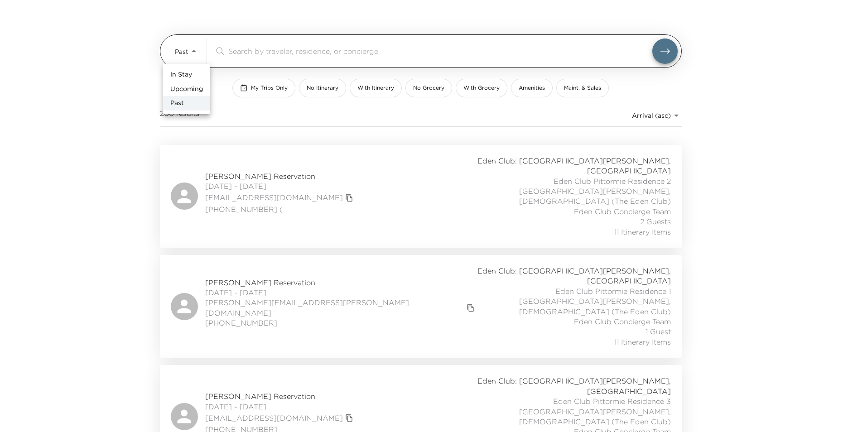
click at [193, 61] on body "Front Desk Past Past ​ My Trips Only No Itinerary With Itinerary No Grocery Wit…" at bounding box center [424, 171] width 848 height 432
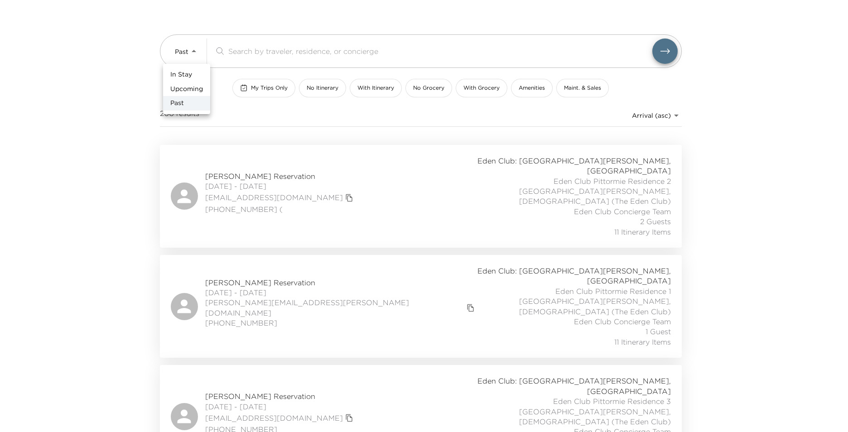
click at [193, 89] on span "Upcoming" at bounding box center [186, 89] width 33 height 9
type input "Upcoming"
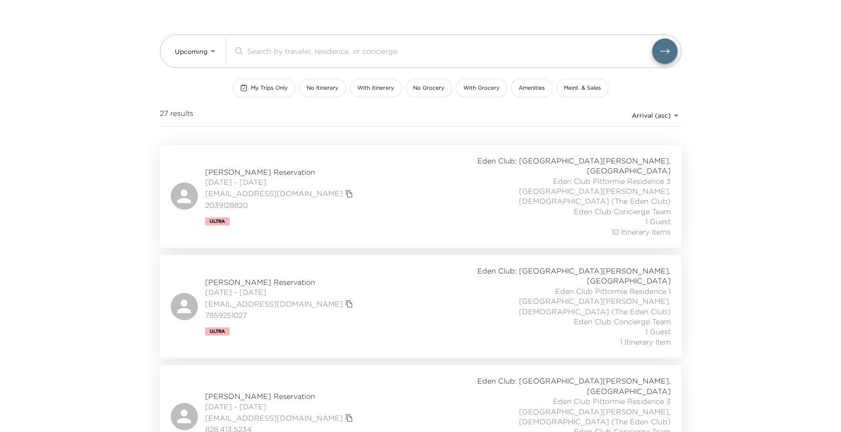
click at [321, 179] on div "Stephen Siu Reservation 09/03/2025 - 09/08/2025 stephensiu128@gmail.com 2039128…" at bounding box center [421, 196] width 500 height 81
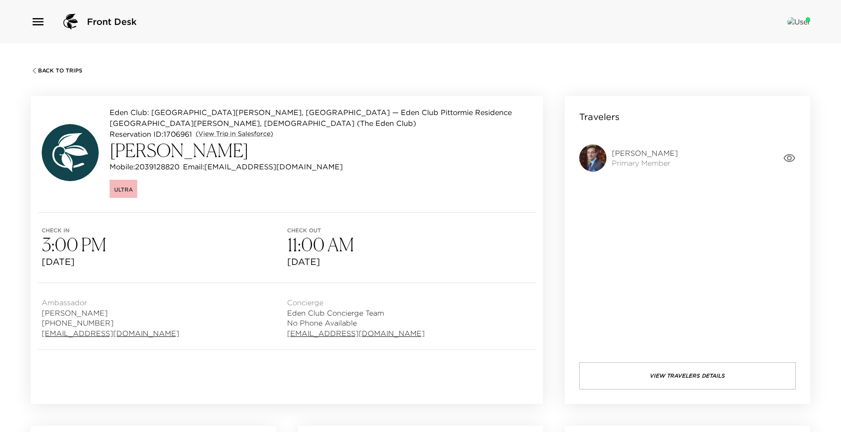
click at [67, 72] on span "Back To Trips" at bounding box center [60, 70] width 44 height 6
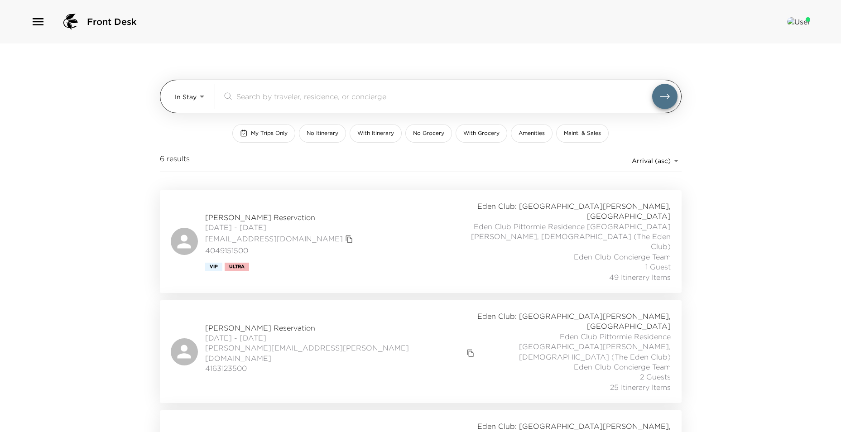
click at [197, 103] on body "Front Desk In Stay In-Stay ​ My Trips Only No Itinerary With Itinerary No Groce…" at bounding box center [420, 216] width 841 height 432
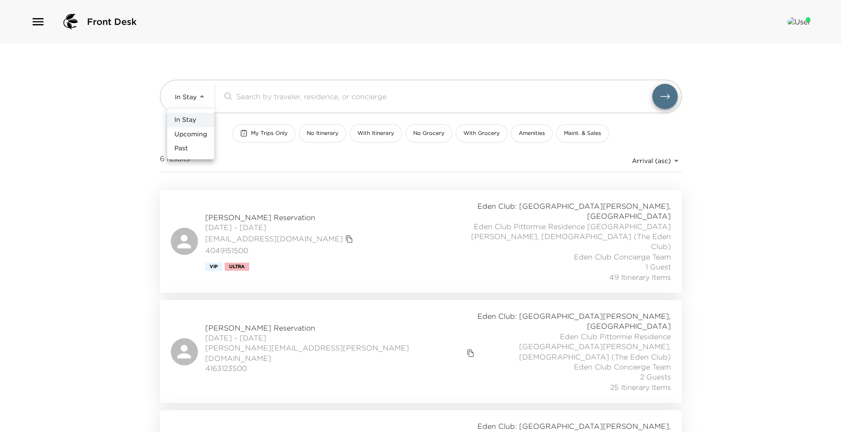
click at [199, 132] on span "Upcoming" at bounding box center [190, 134] width 33 height 9
type input "Upcoming"
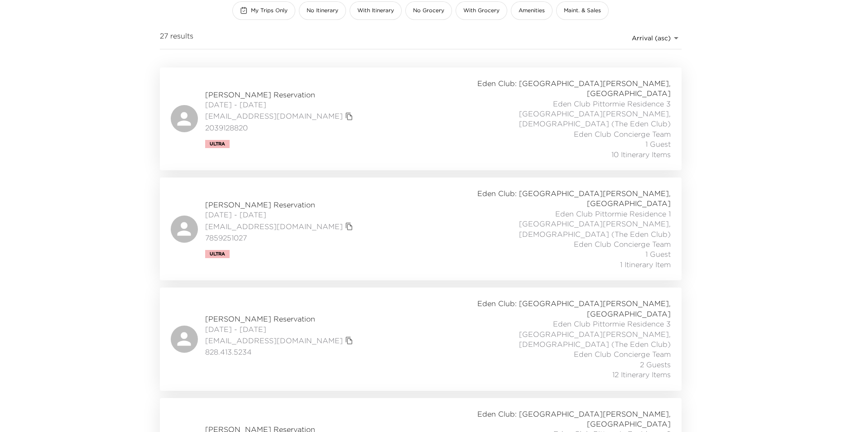
scroll to position [136, 0]
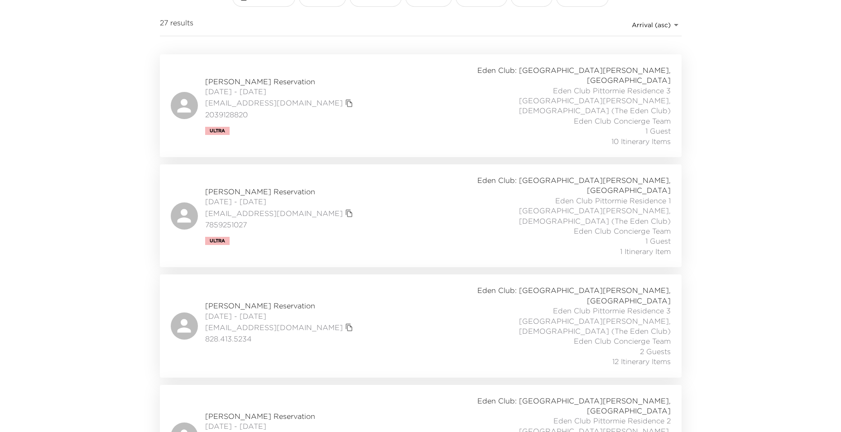
click at [426, 178] on div "Mark McPherson Reservation 09/05/2025 - 09/09/2025 markm@evcdev.com 7859251027 …" at bounding box center [421, 215] width 500 height 81
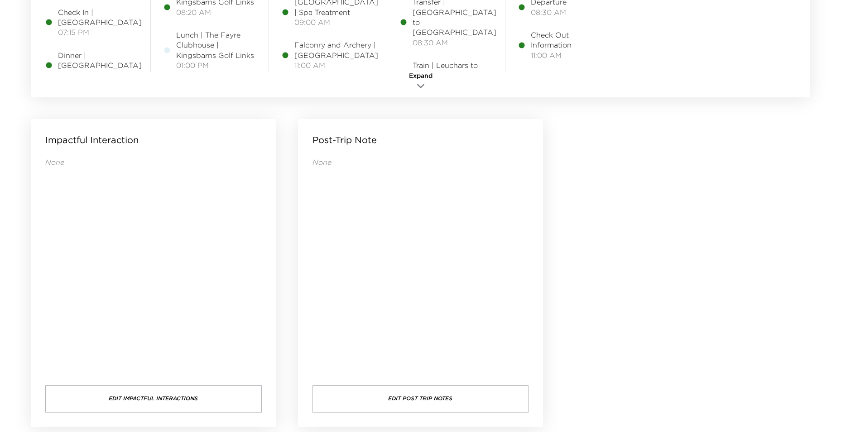
scroll to position [878, 0]
